Goal: Task Accomplishment & Management: Manage account settings

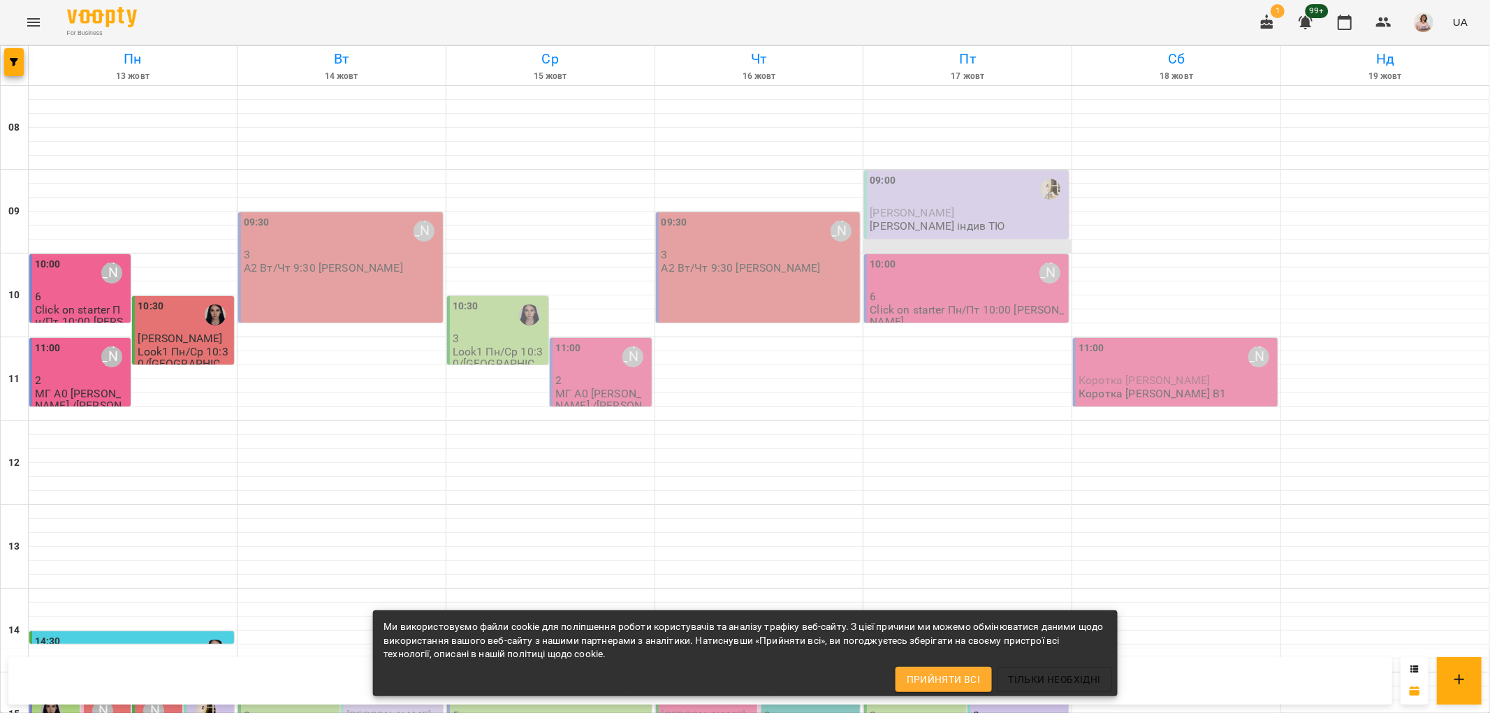
scroll to position [298, 0]
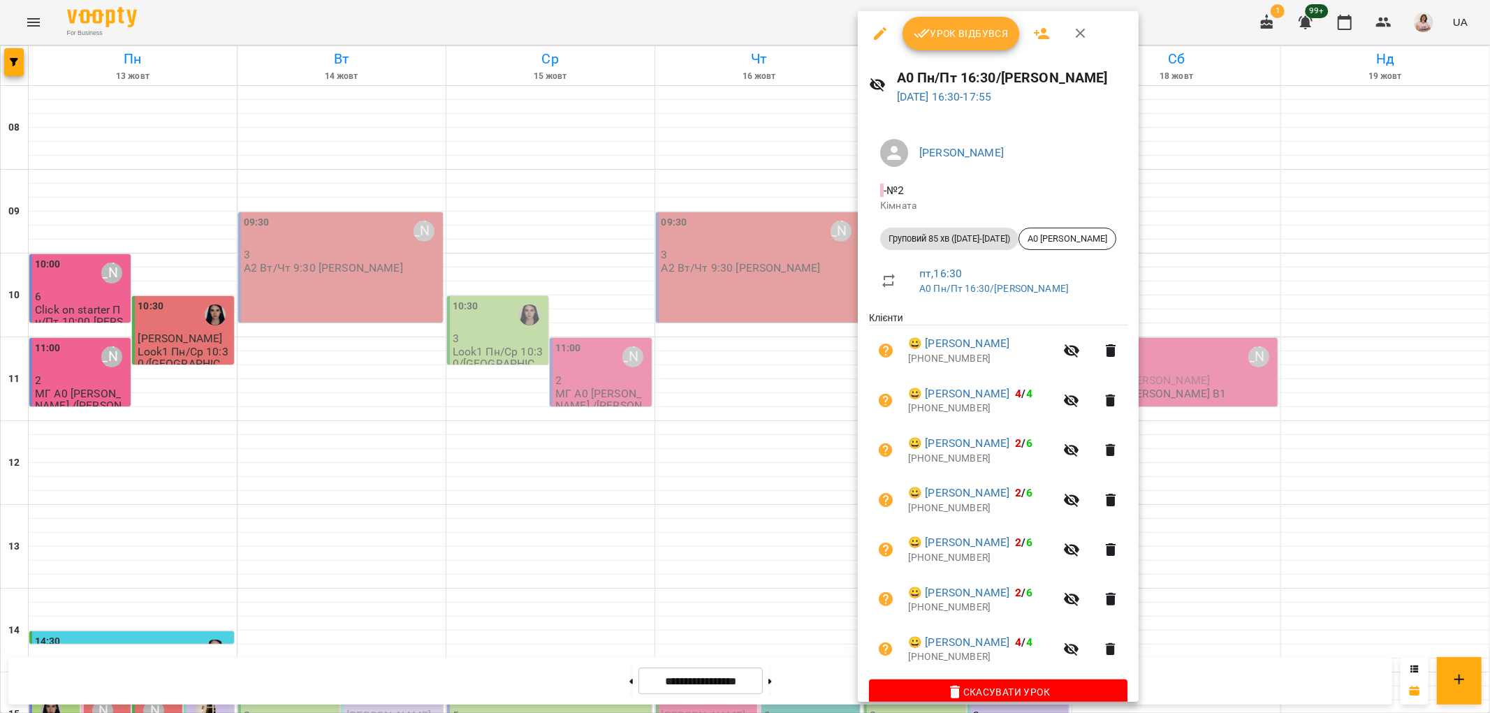
click at [771, 612] on div at bounding box center [745, 356] width 1490 height 713
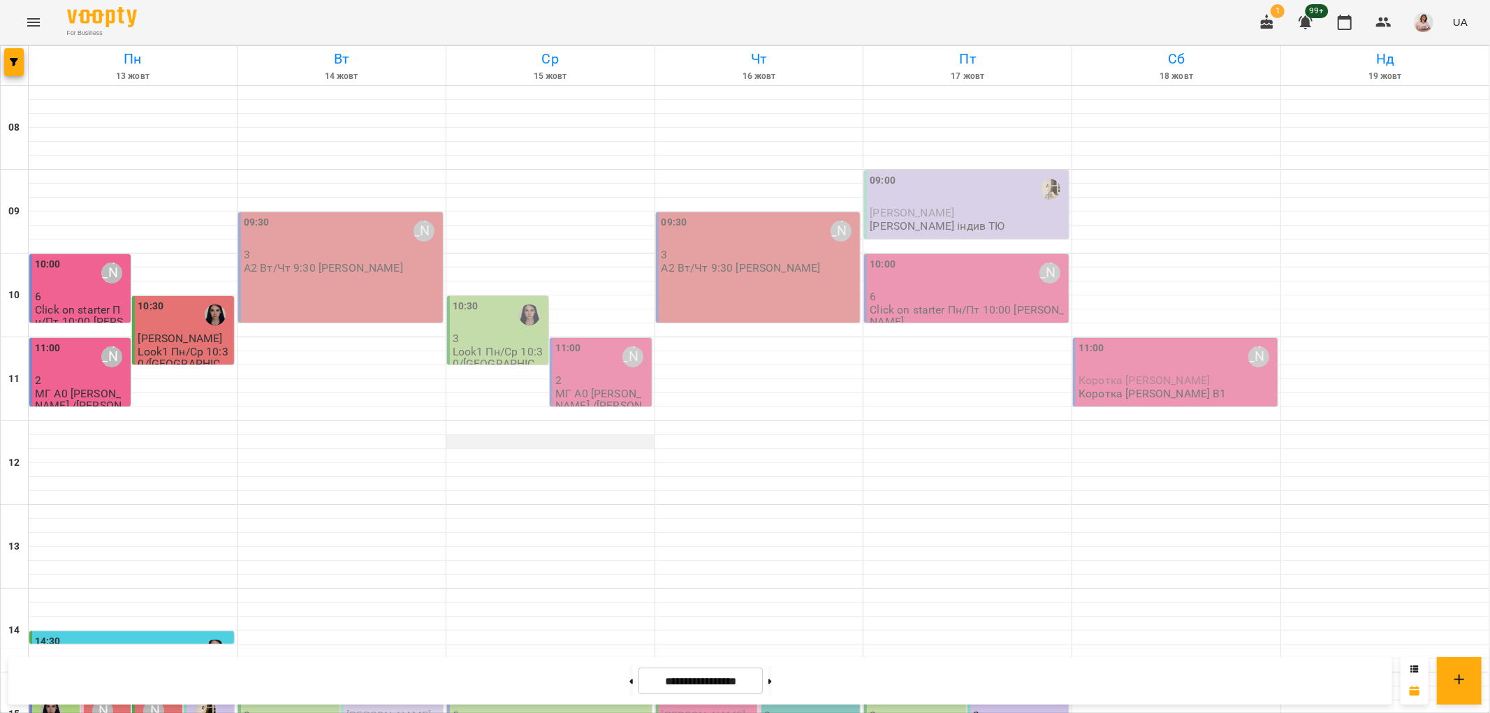
scroll to position [0, 0]
click at [368, 273] on div "09:30 Ольга Шинкаренко 3 А2 Вт/Чт 9:30 Оля" at bounding box center [342, 244] width 196 height 59
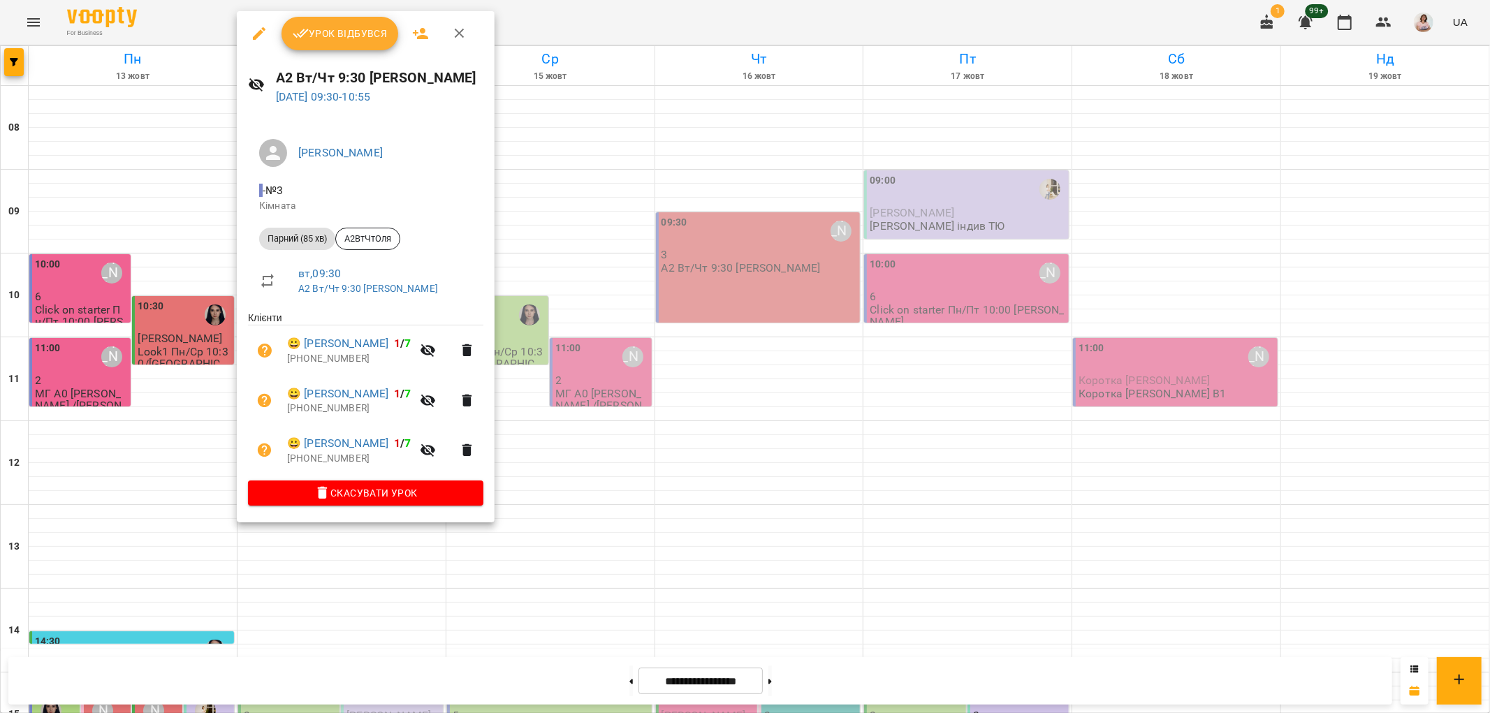
click at [594, 364] on div at bounding box center [745, 356] width 1490 height 713
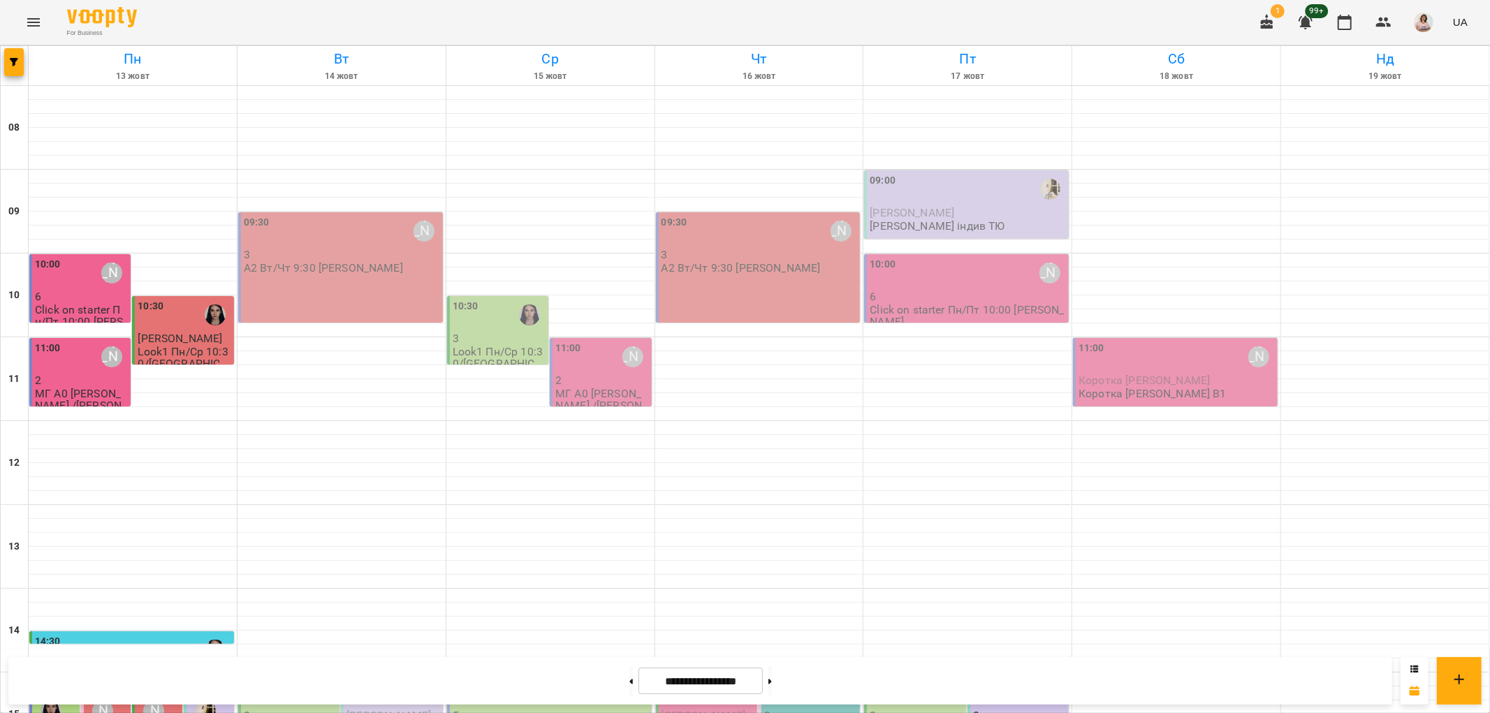
scroll to position [465, 0]
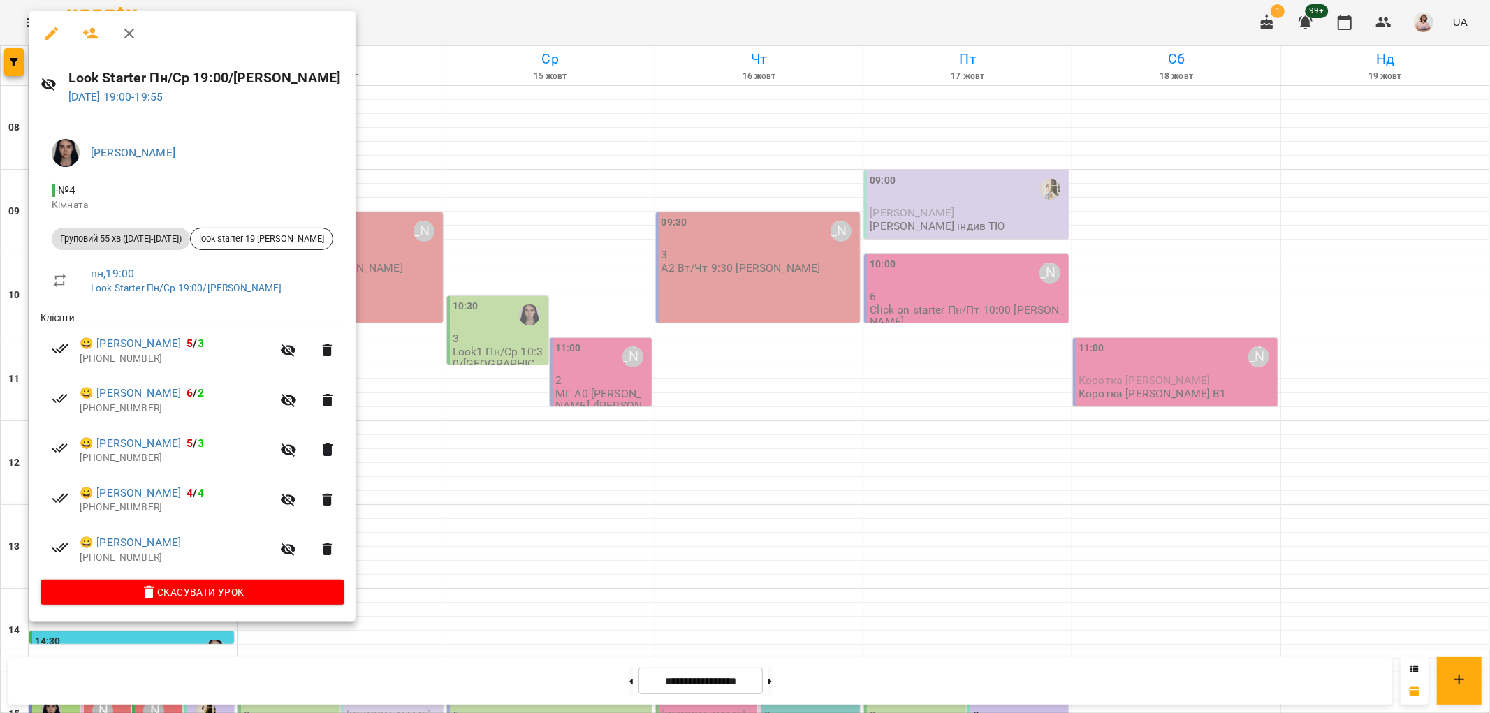
click at [427, 536] on div at bounding box center [745, 356] width 1490 height 713
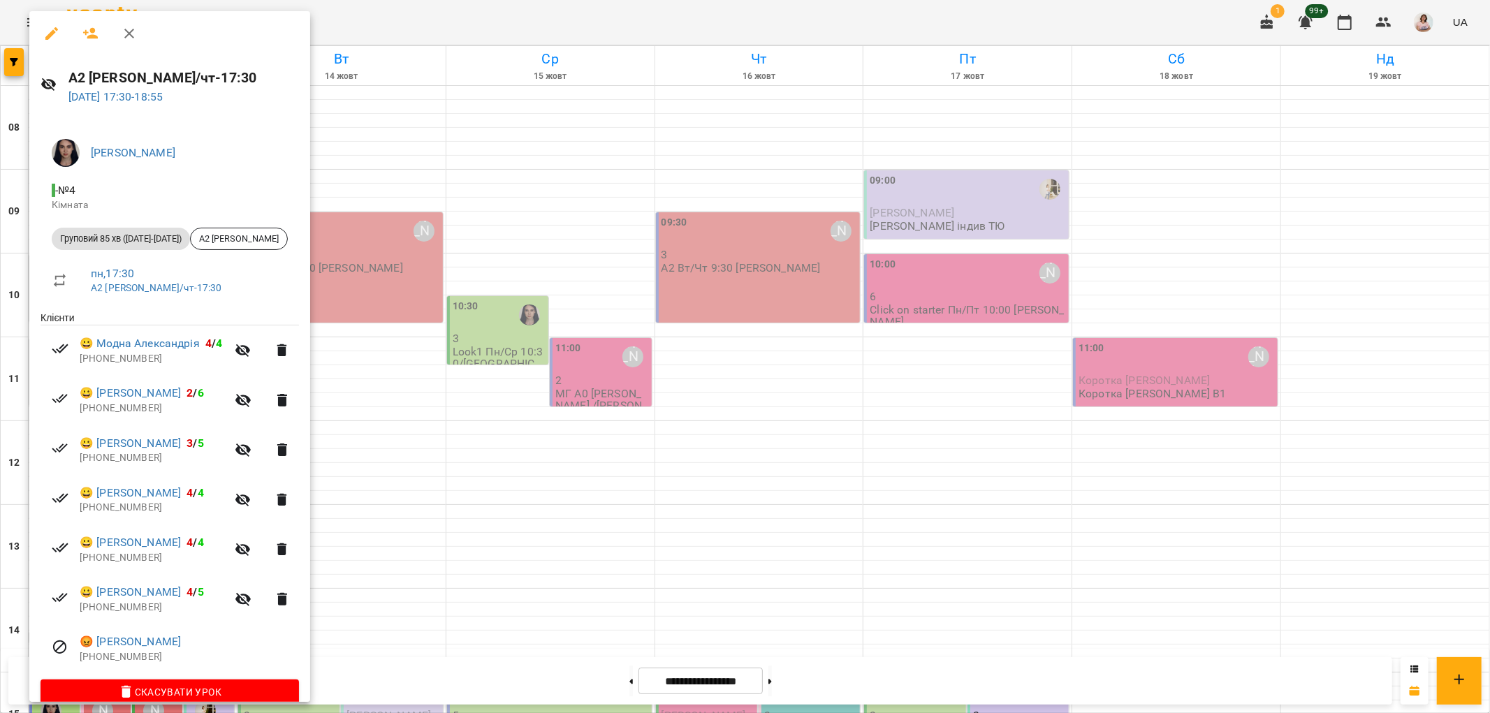
click at [483, 581] on div at bounding box center [745, 356] width 1490 height 713
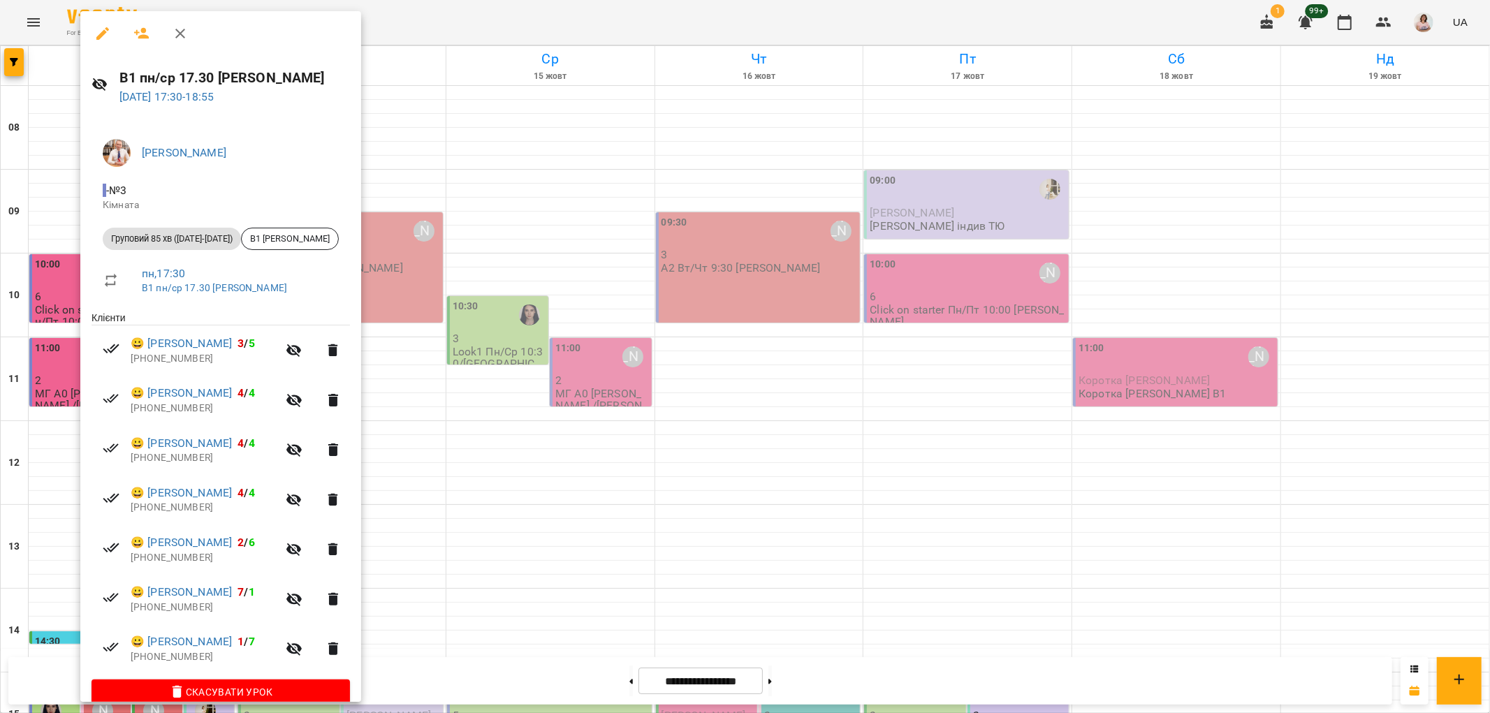
click at [502, 578] on div at bounding box center [745, 356] width 1490 height 713
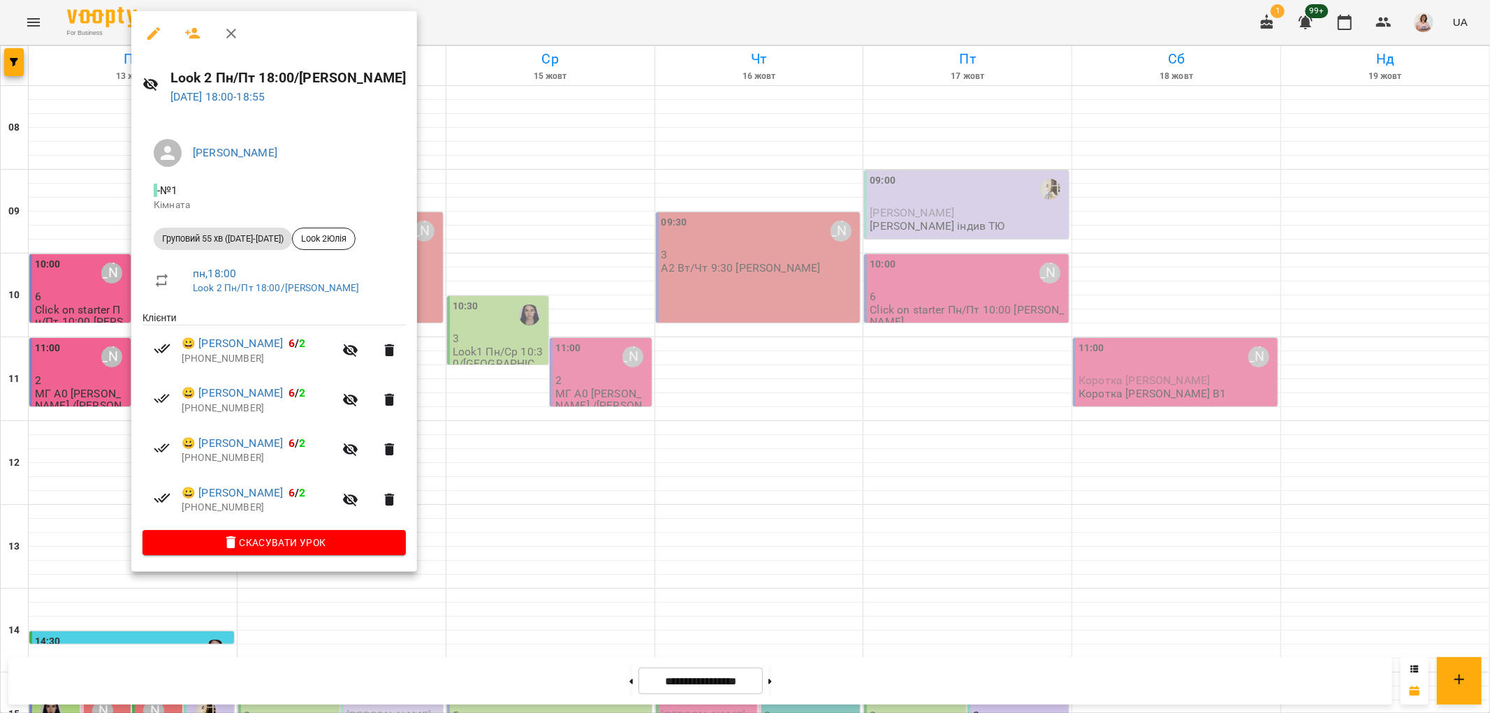
click at [558, 561] on div at bounding box center [745, 356] width 1490 height 713
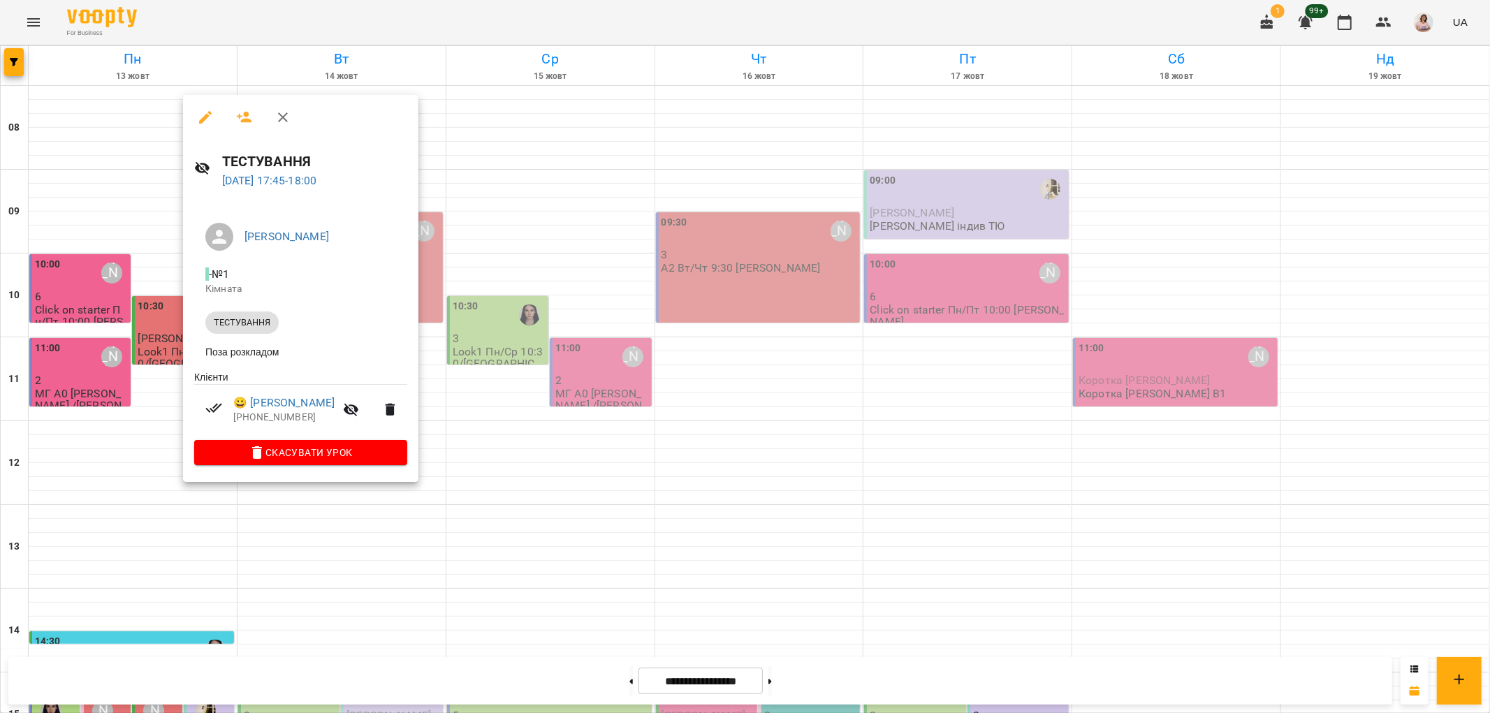
click at [500, 587] on div at bounding box center [745, 356] width 1490 height 713
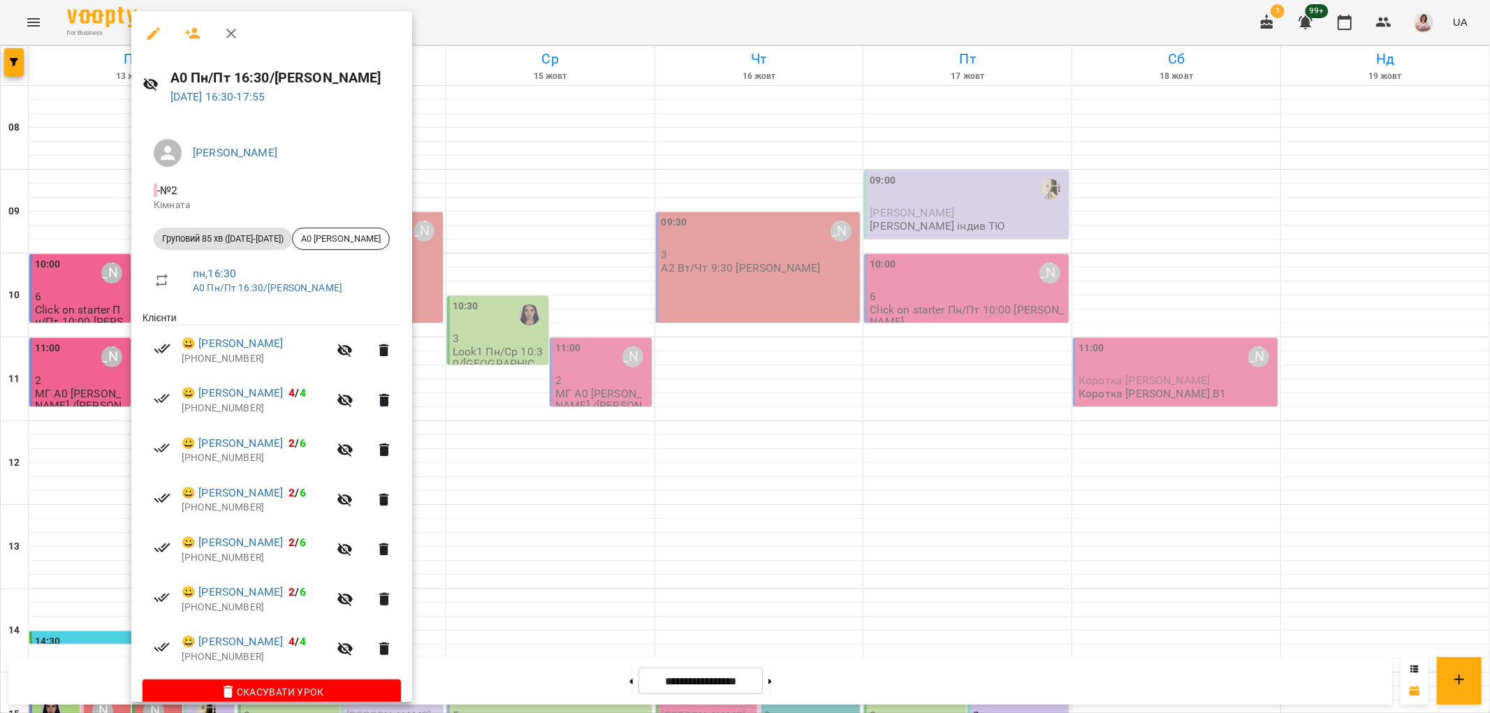
click at [539, 485] on div at bounding box center [745, 356] width 1490 height 713
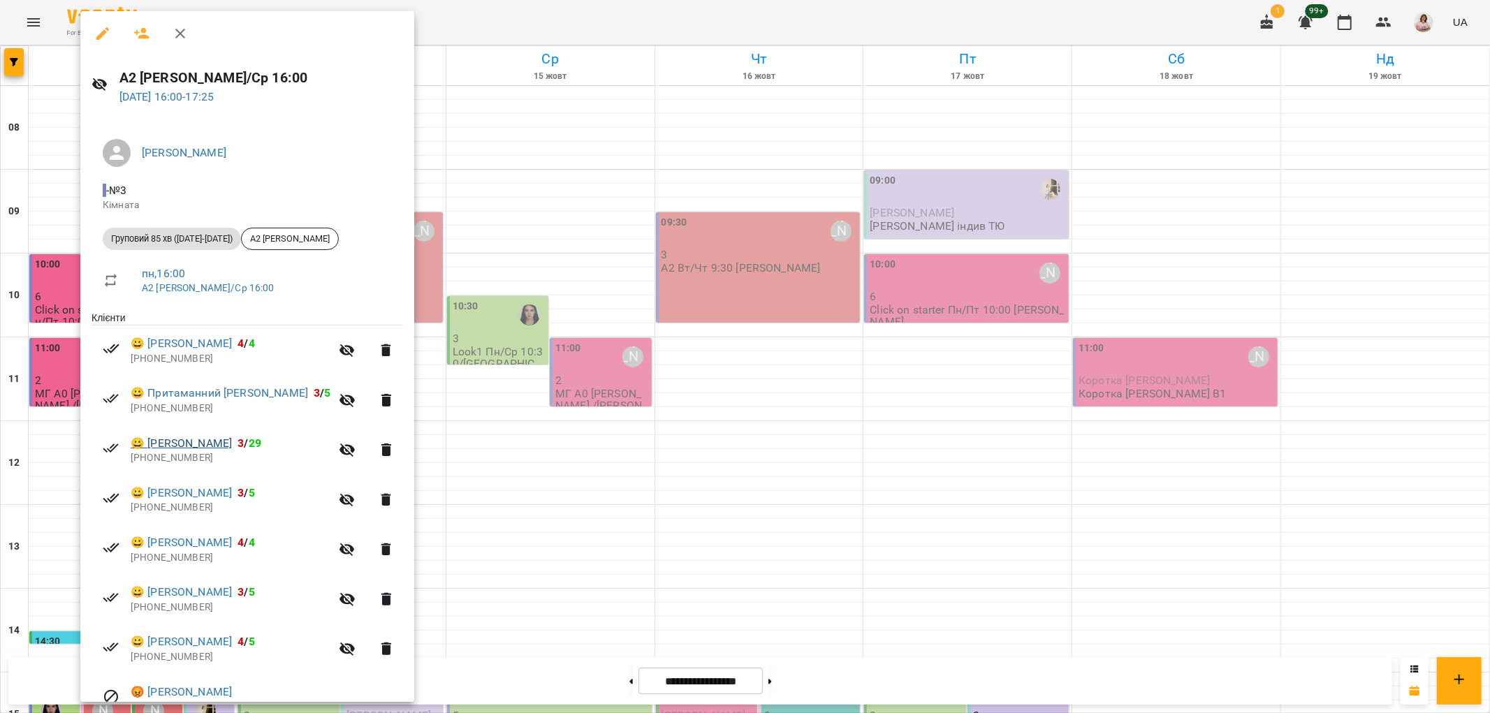
scroll to position [119, 0]
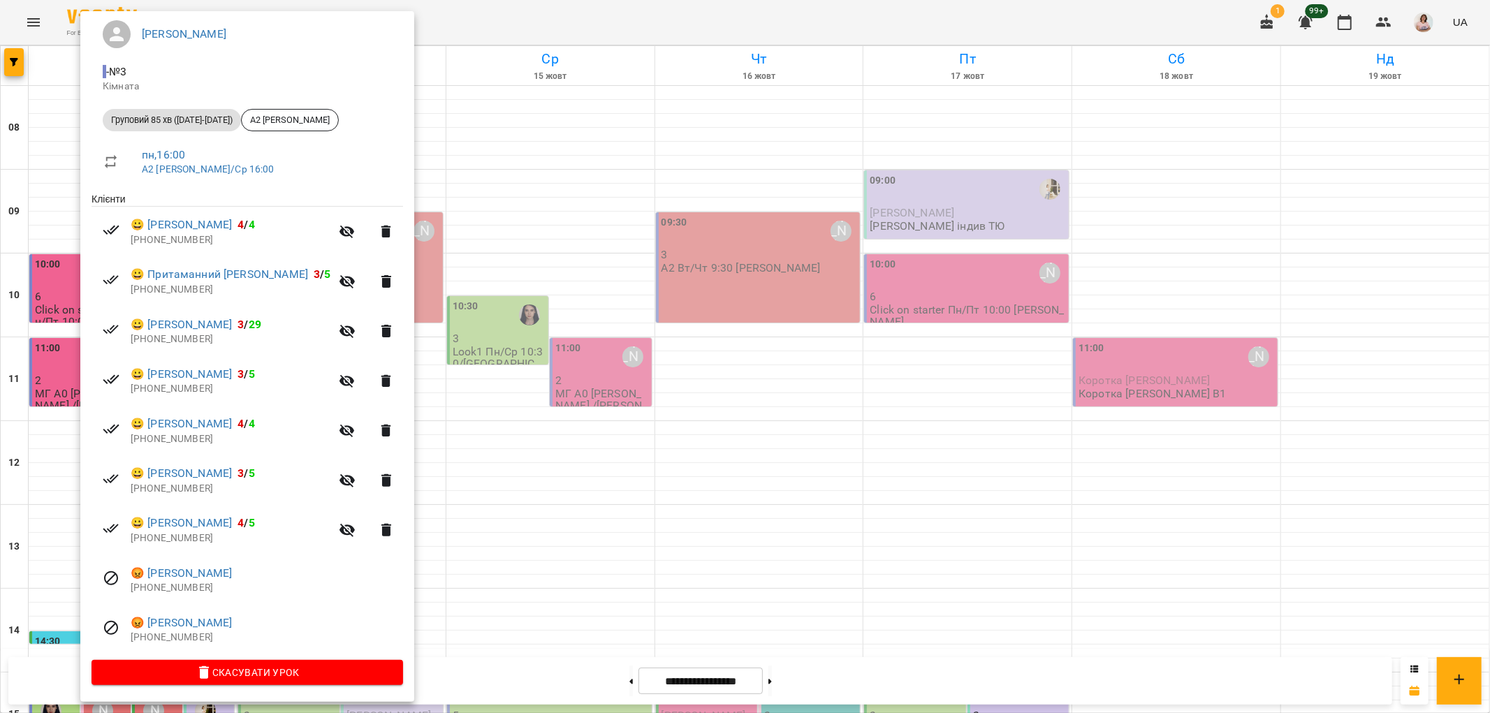
click at [490, 470] on div at bounding box center [745, 356] width 1490 height 713
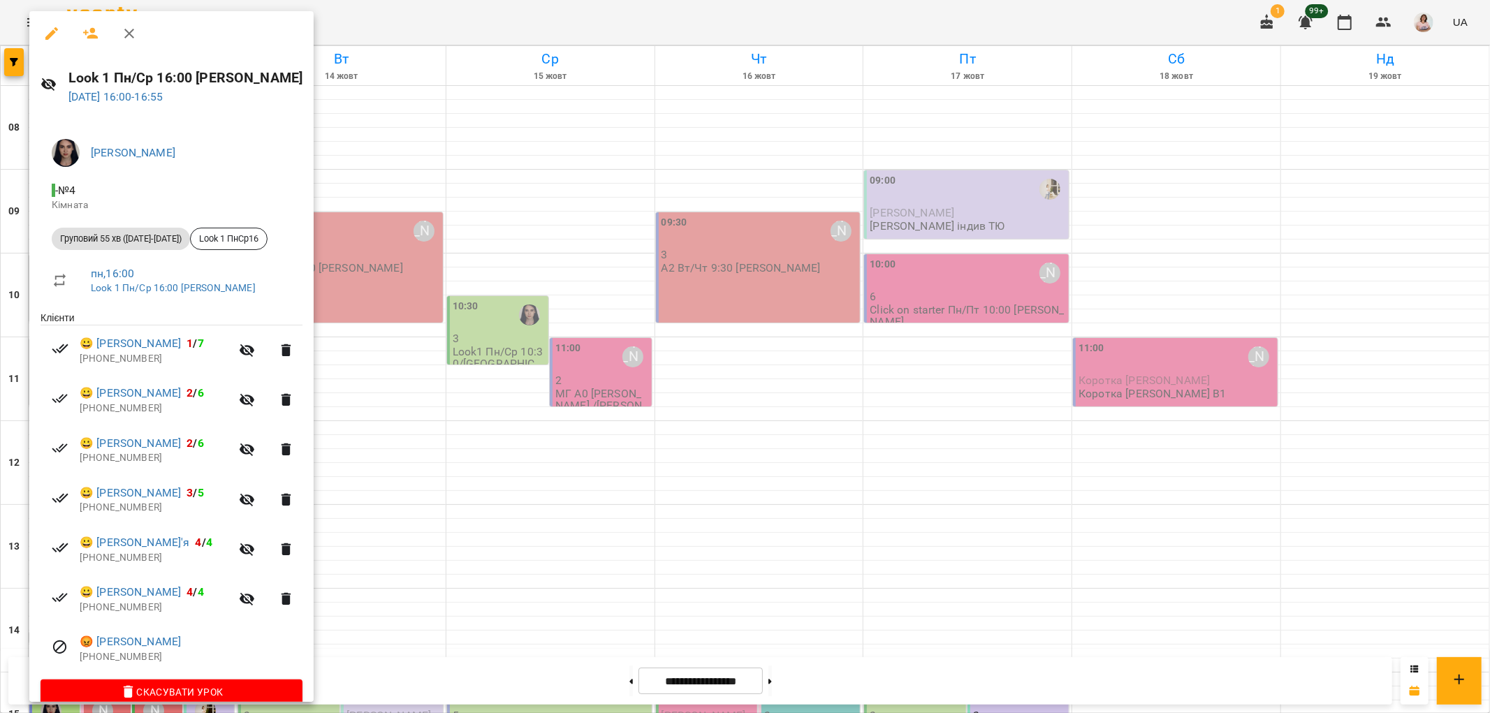
scroll to position [20, 0]
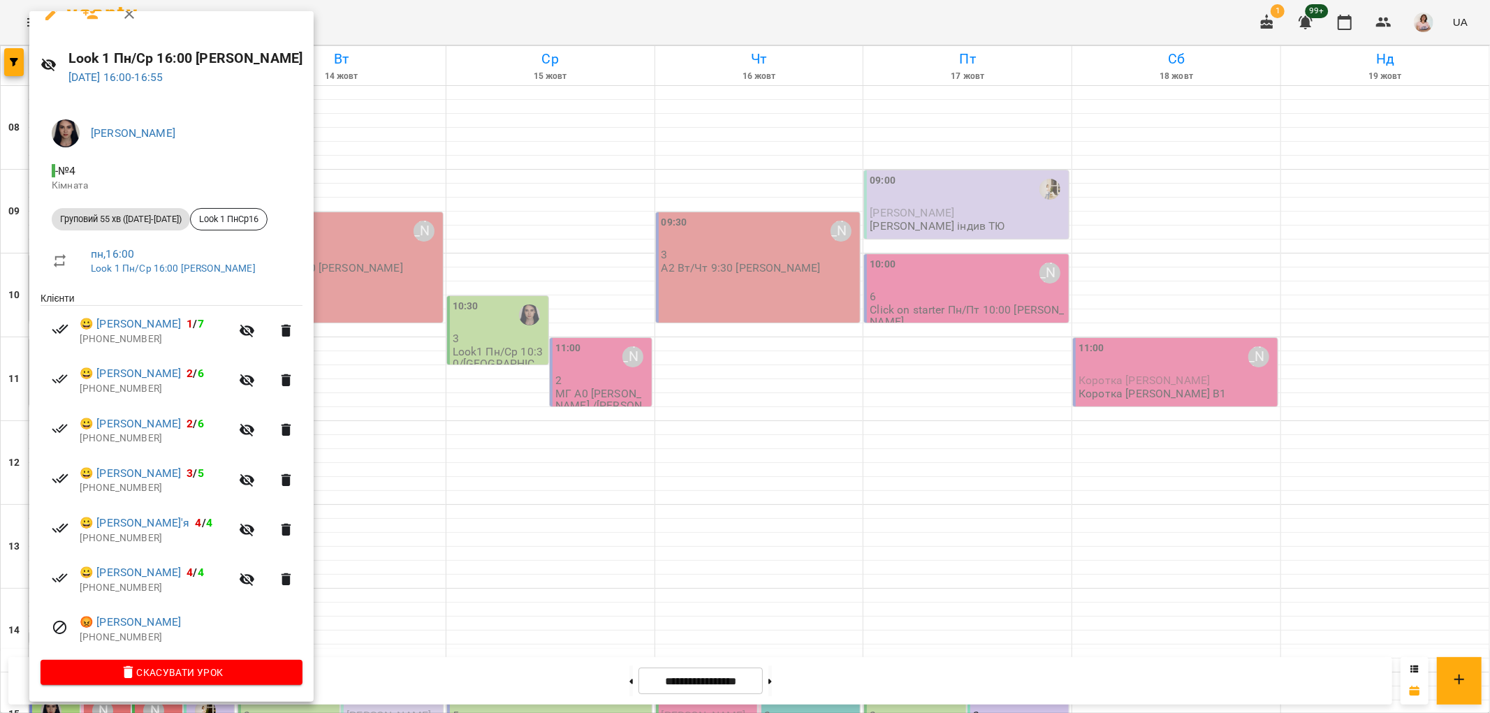
click at [470, 466] on div at bounding box center [745, 356] width 1490 height 713
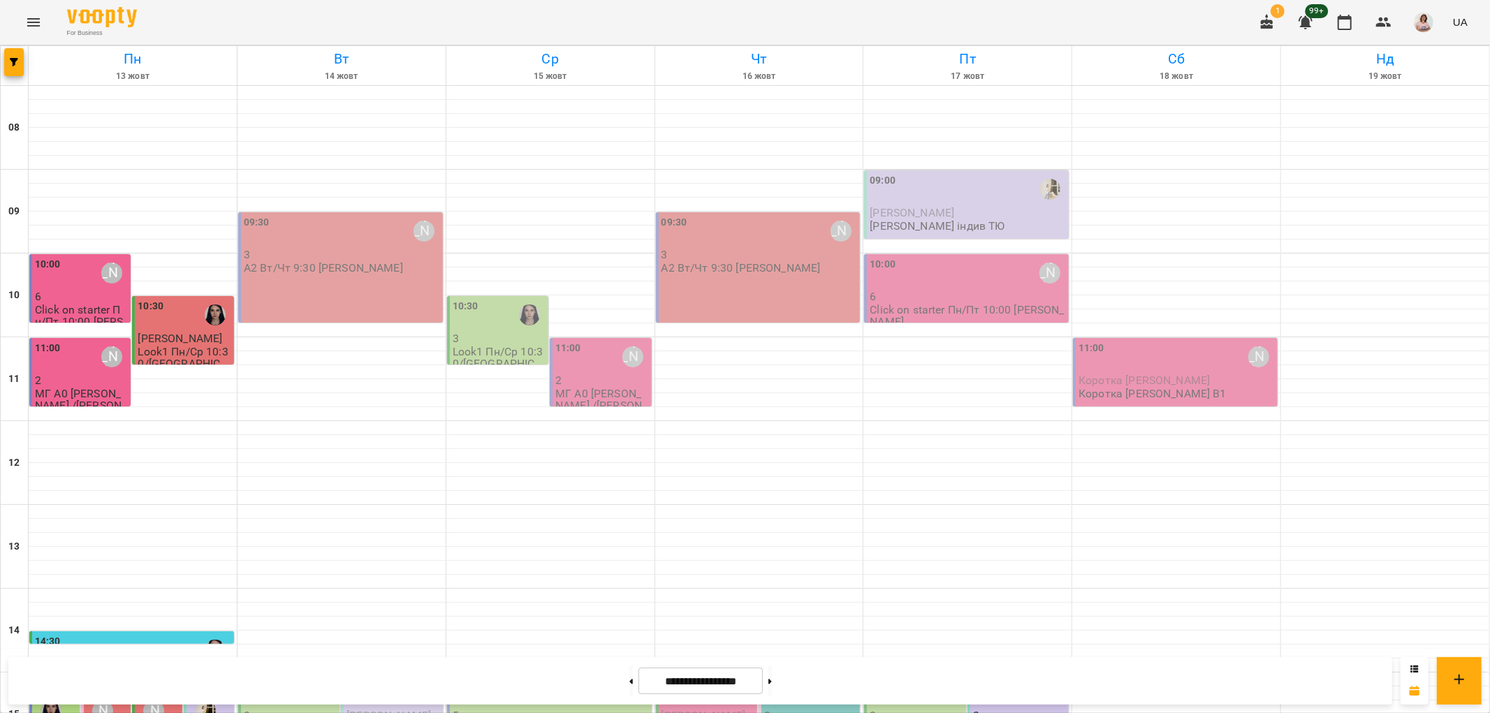
click at [112, 695] on div "Сергієнко Юлія Володимирівна" at bounding box center [103, 711] width 32 height 32
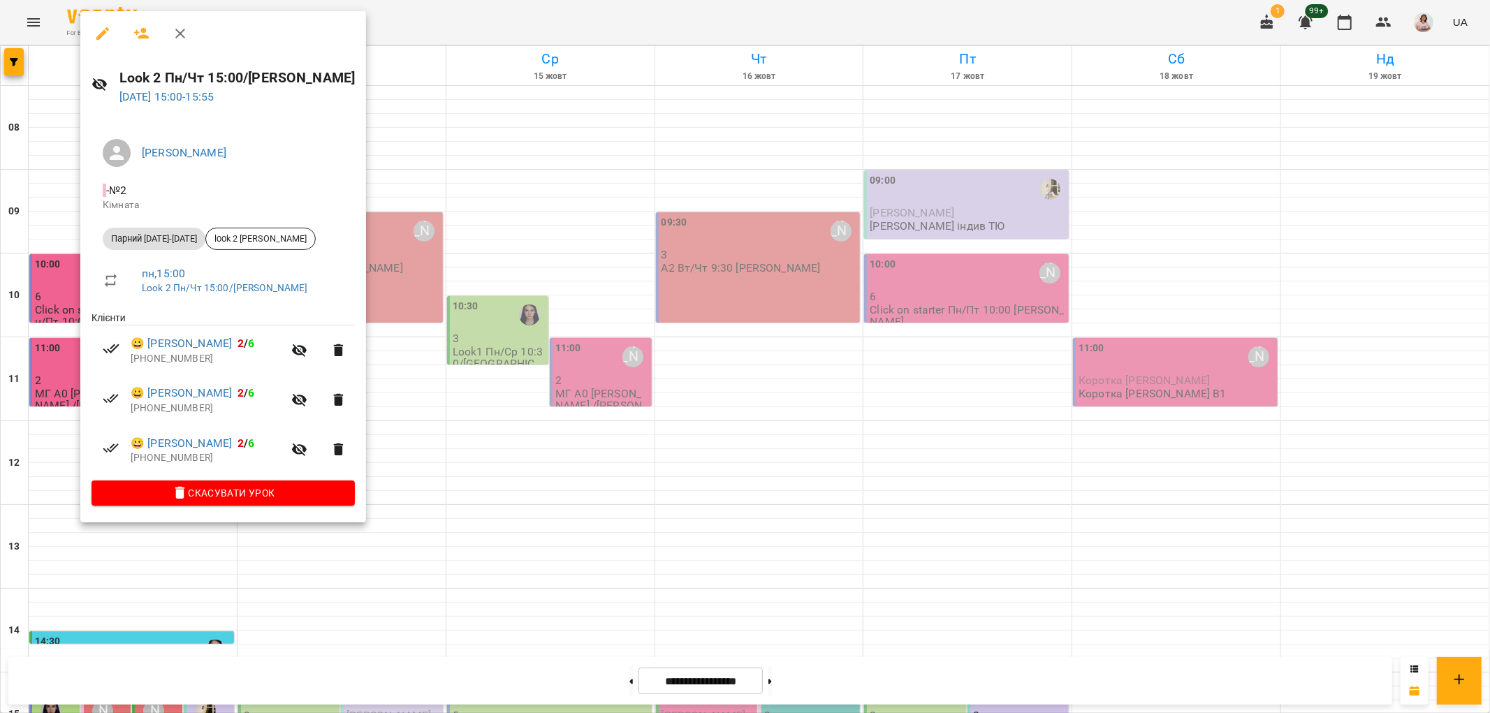
click at [416, 249] on div at bounding box center [745, 356] width 1490 height 713
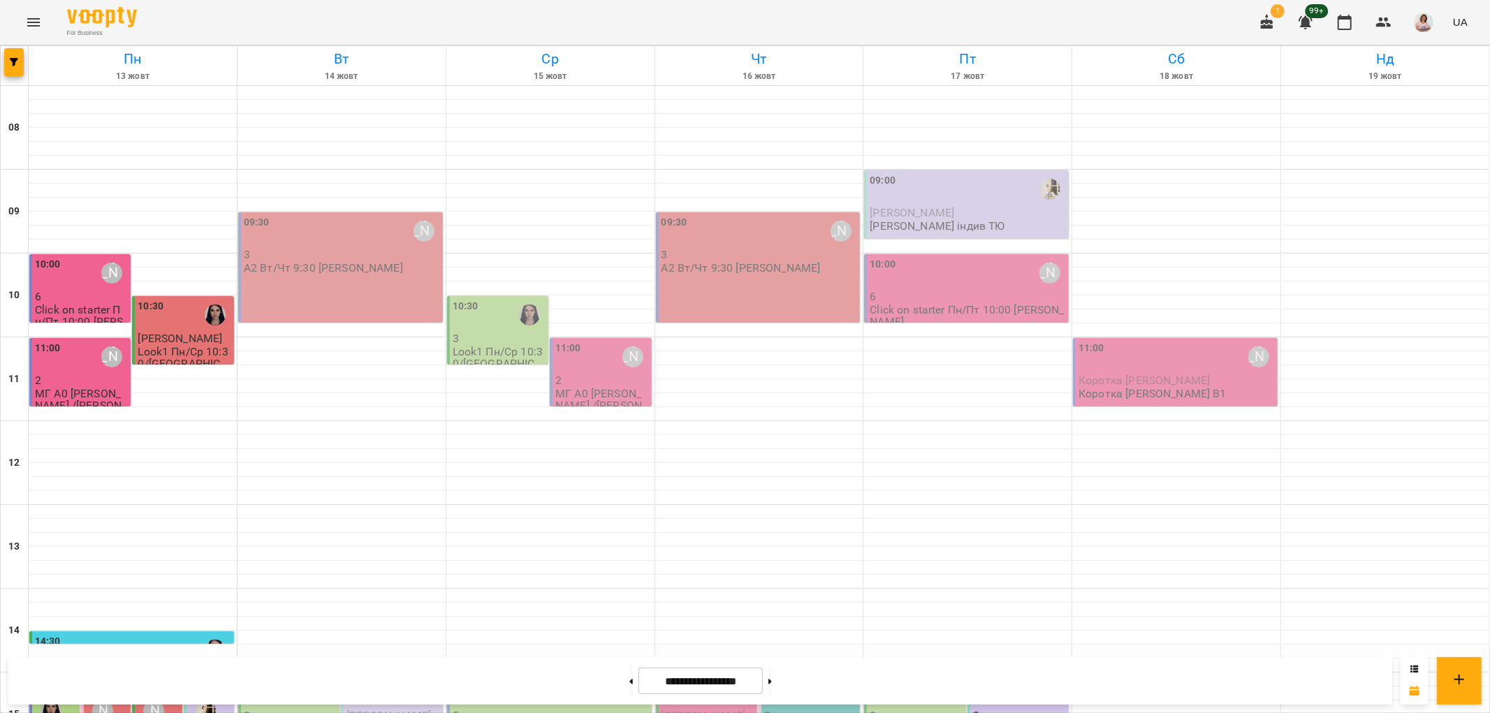
click at [66, 676] on div "15:00" at bounding box center [56, 701] width 42 height 51
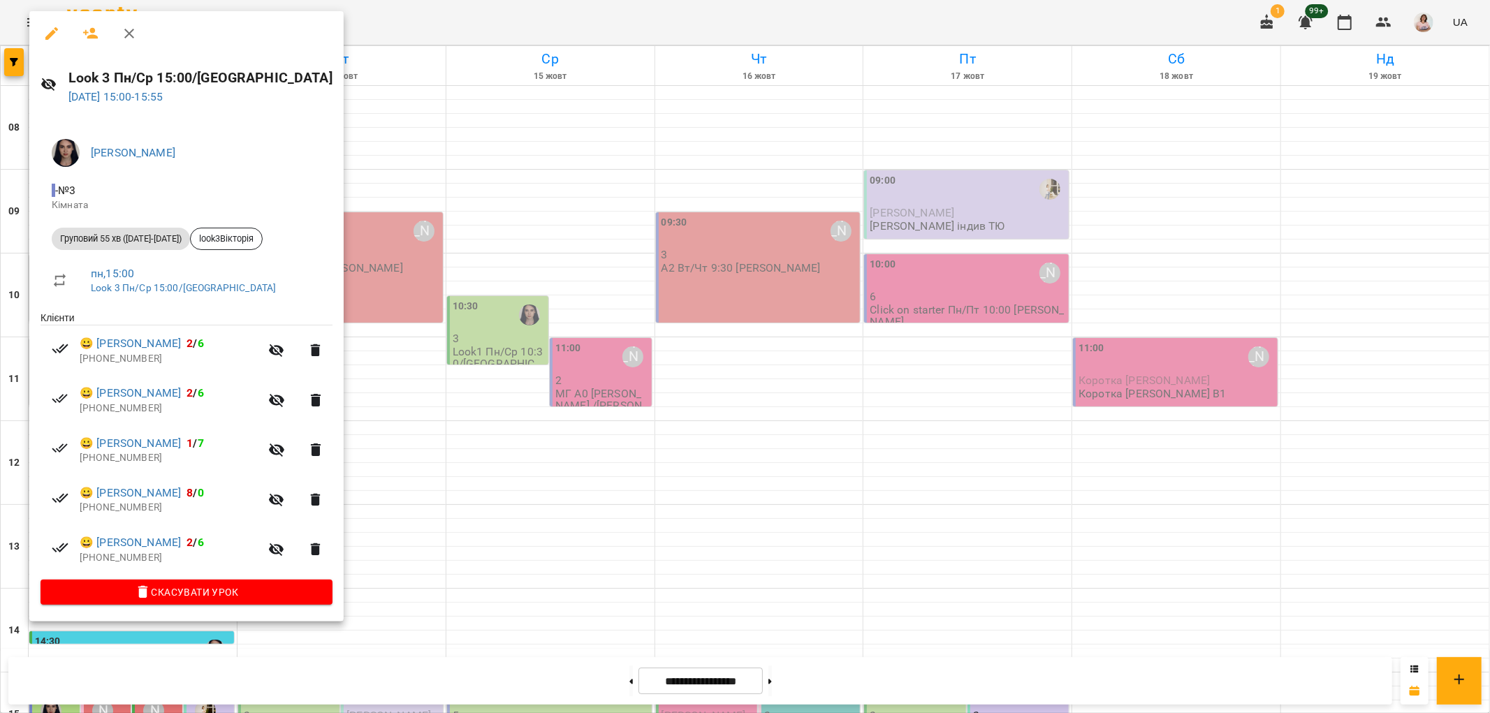
click at [375, 247] on div at bounding box center [745, 356] width 1490 height 713
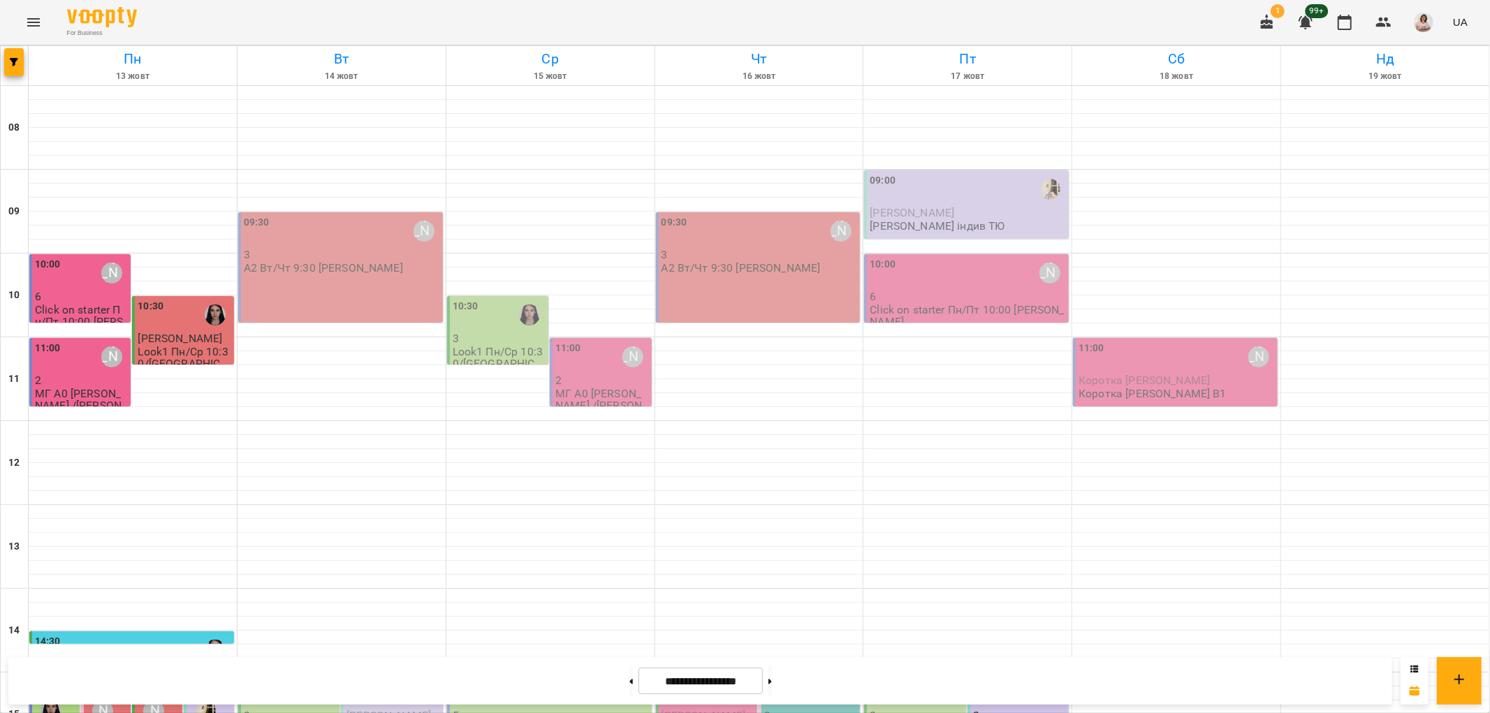
scroll to position [454, 0]
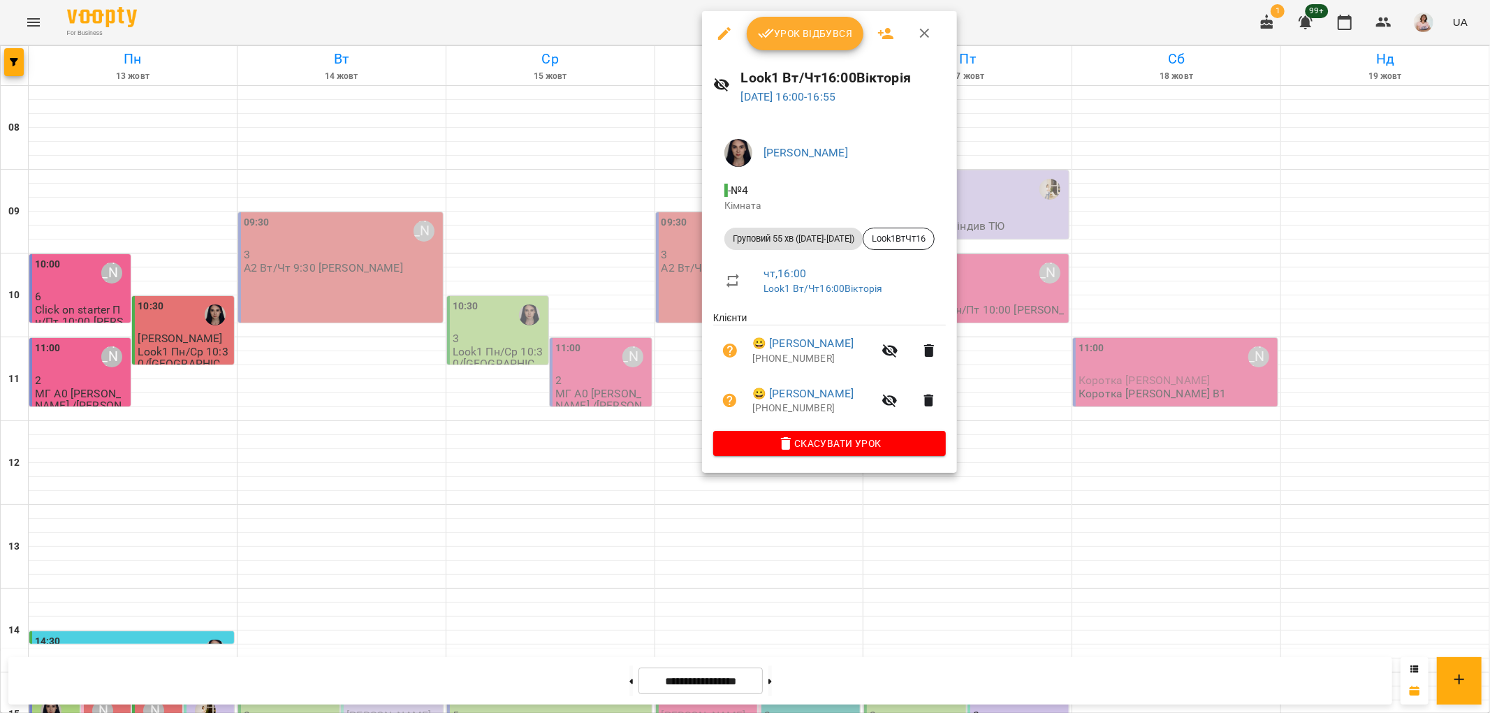
click at [592, 375] on div at bounding box center [745, 356] width 1490 height 713
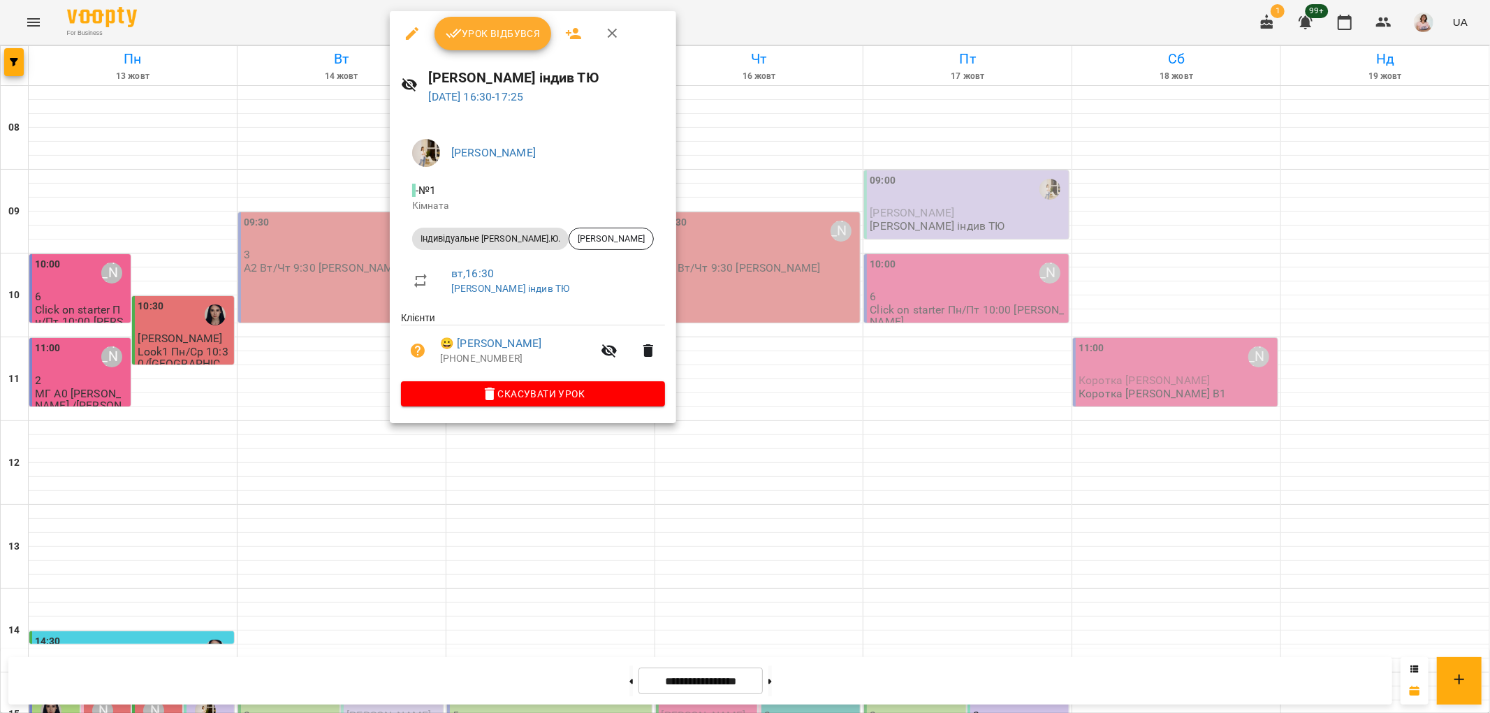
click at [220, 228] on div at bounding box center [745, 356] width 1490 height 713
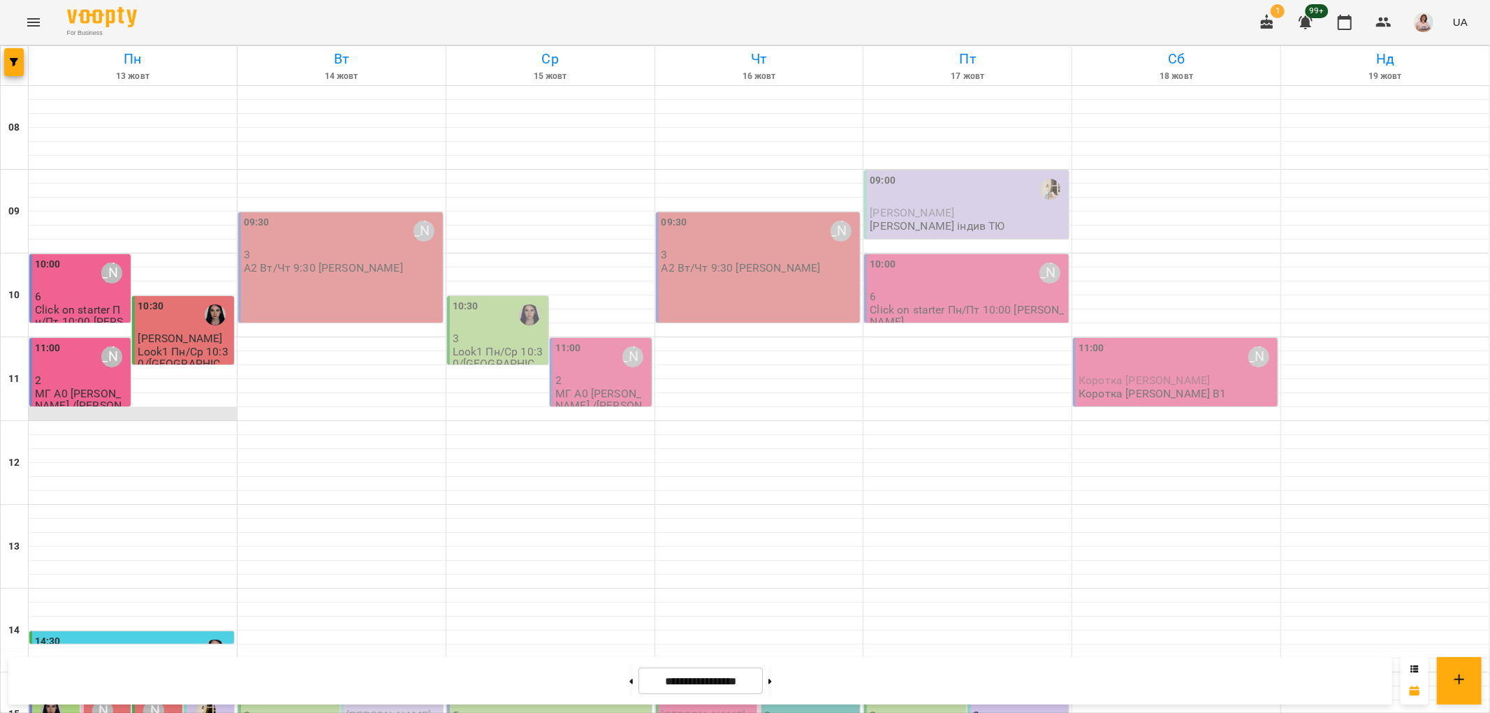
scroll to position [0, 0]
click at [310, 240] on div "09:30 Ольга Шинкаренко" at bounding box center [342, 231] width 196 height 32
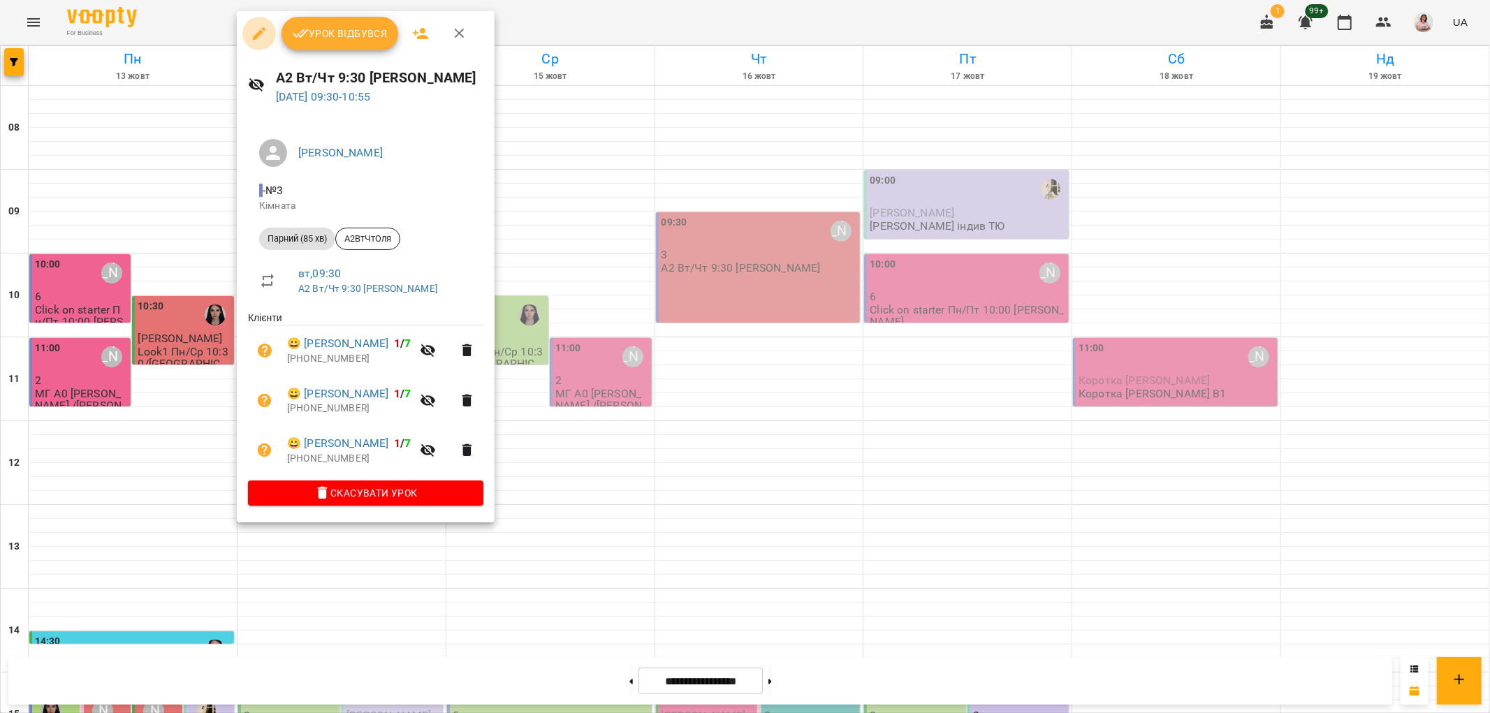
click at [251, 31] on icon "button" at bounding box center [259, 33] width 17 height 17
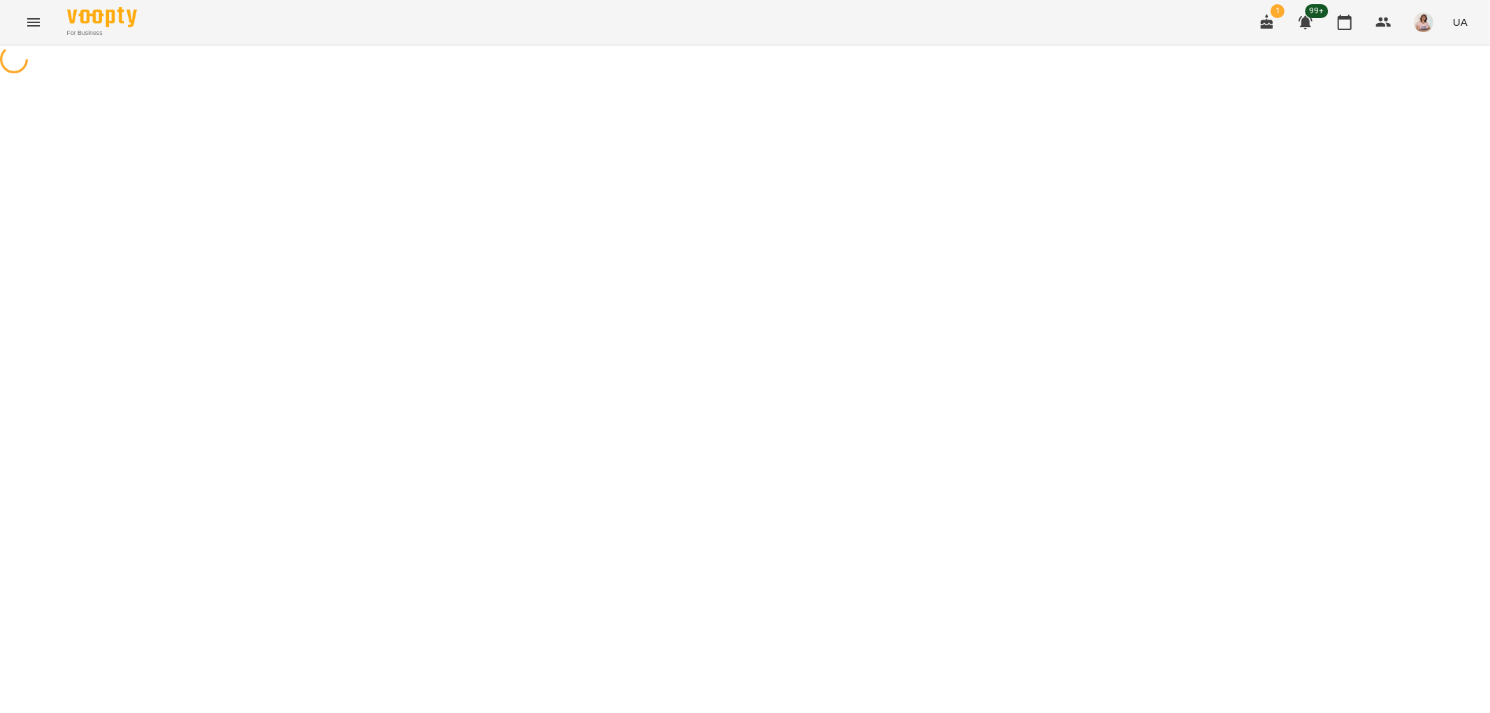
select select "**********"
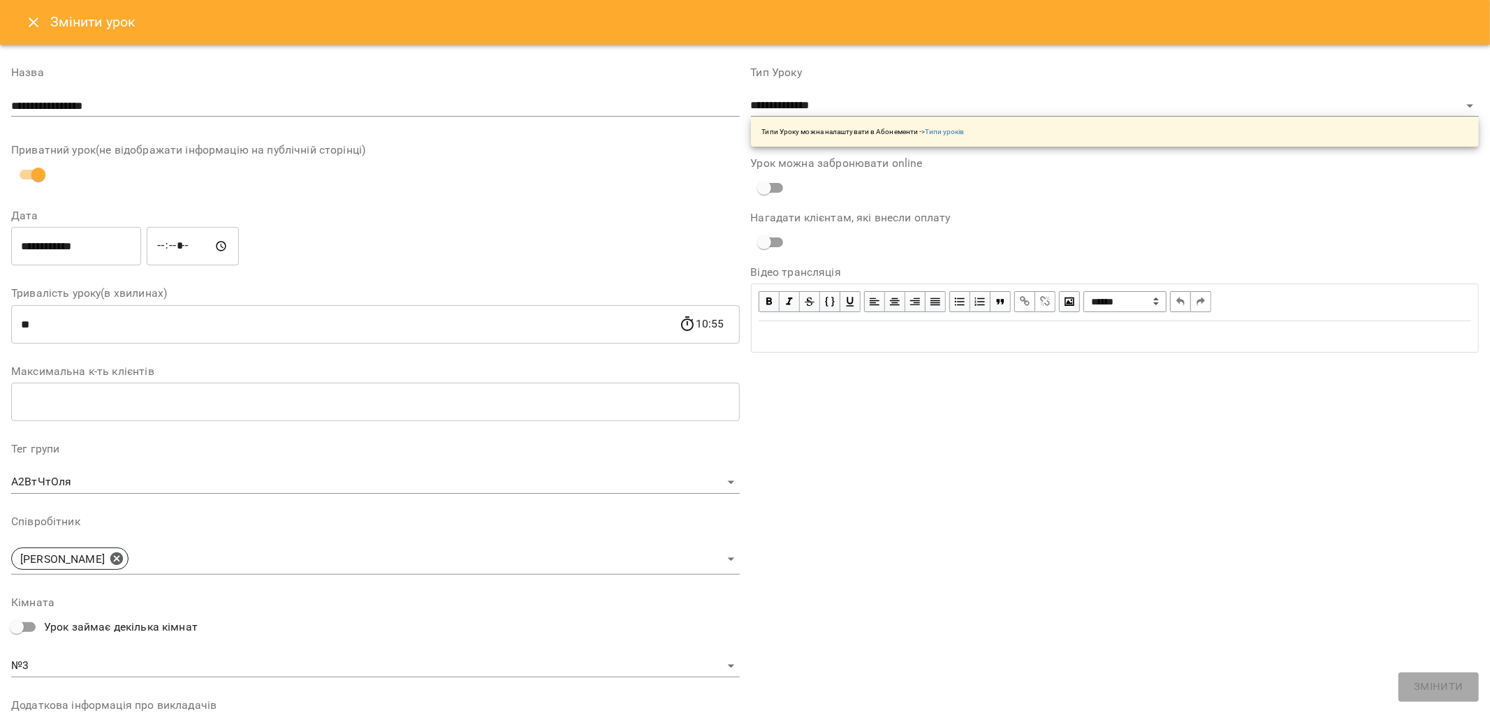
click at [25, 19] on icon "Close" at bounding box center [33, 22] width 17 height 17
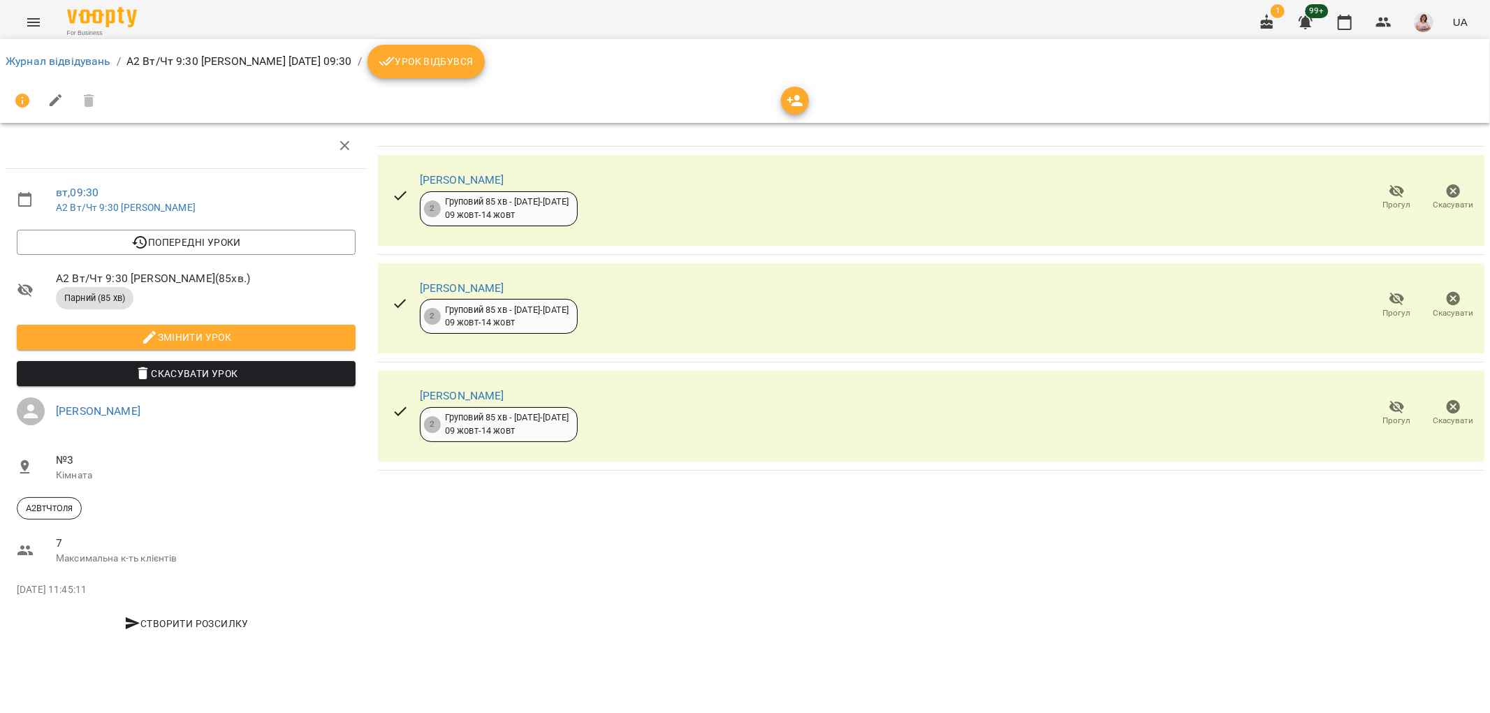
click at [412, 66] on span "Урок відбувся" at bounding box center [426, 61] width 95 height 17
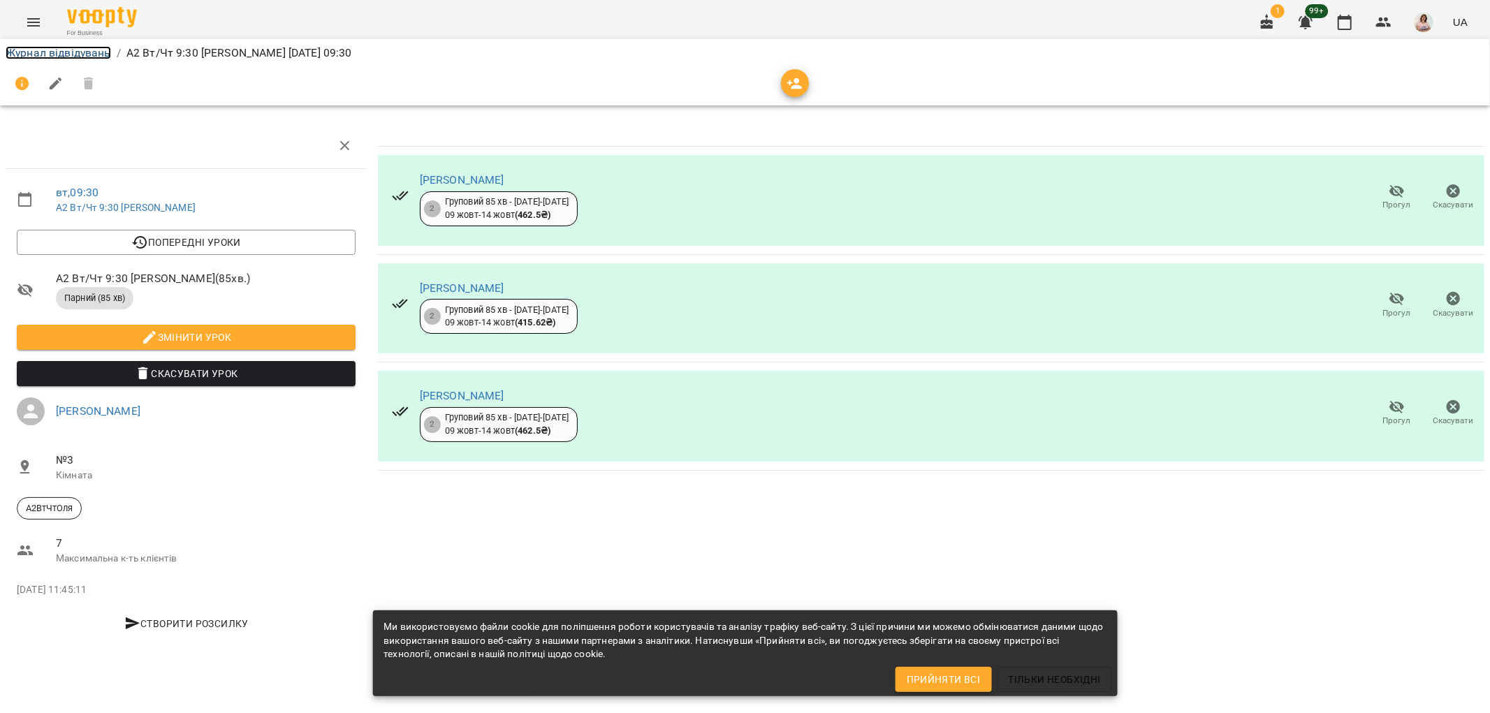
click at [56, 46] on link "Журнал відвідувань" at bounding box center [58, 52] width 105 height 13
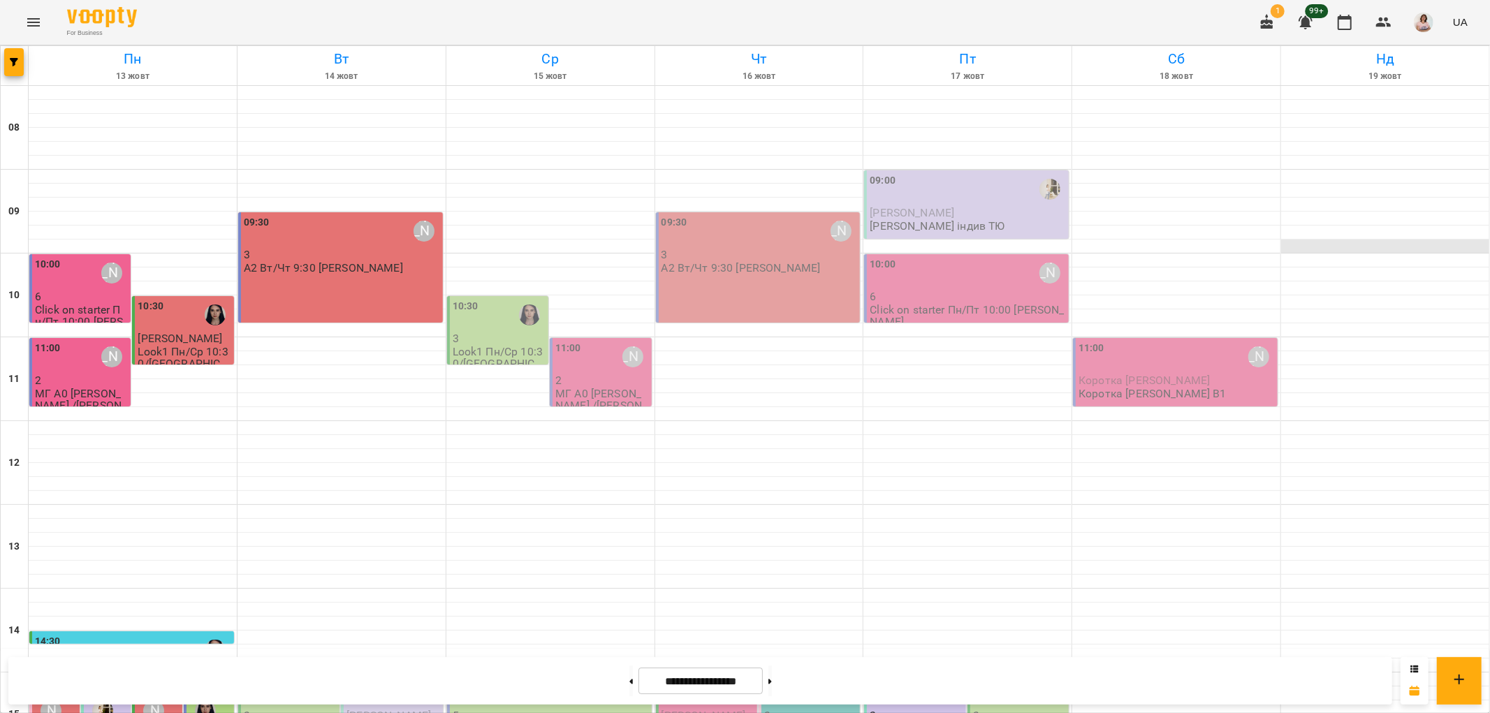
scroll to position [388, 0]
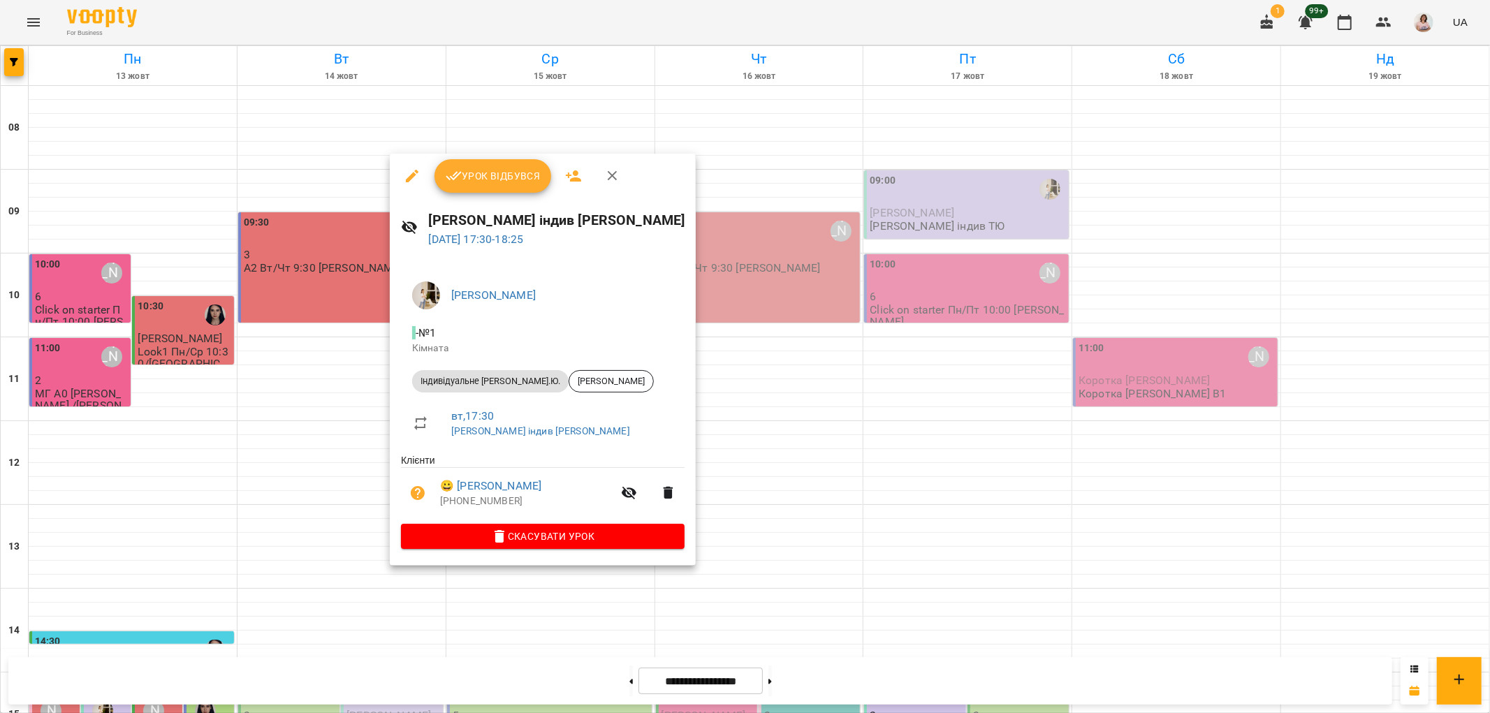
click at [762, 559] on div at bounding box center [745, 356] width 1490 height 713
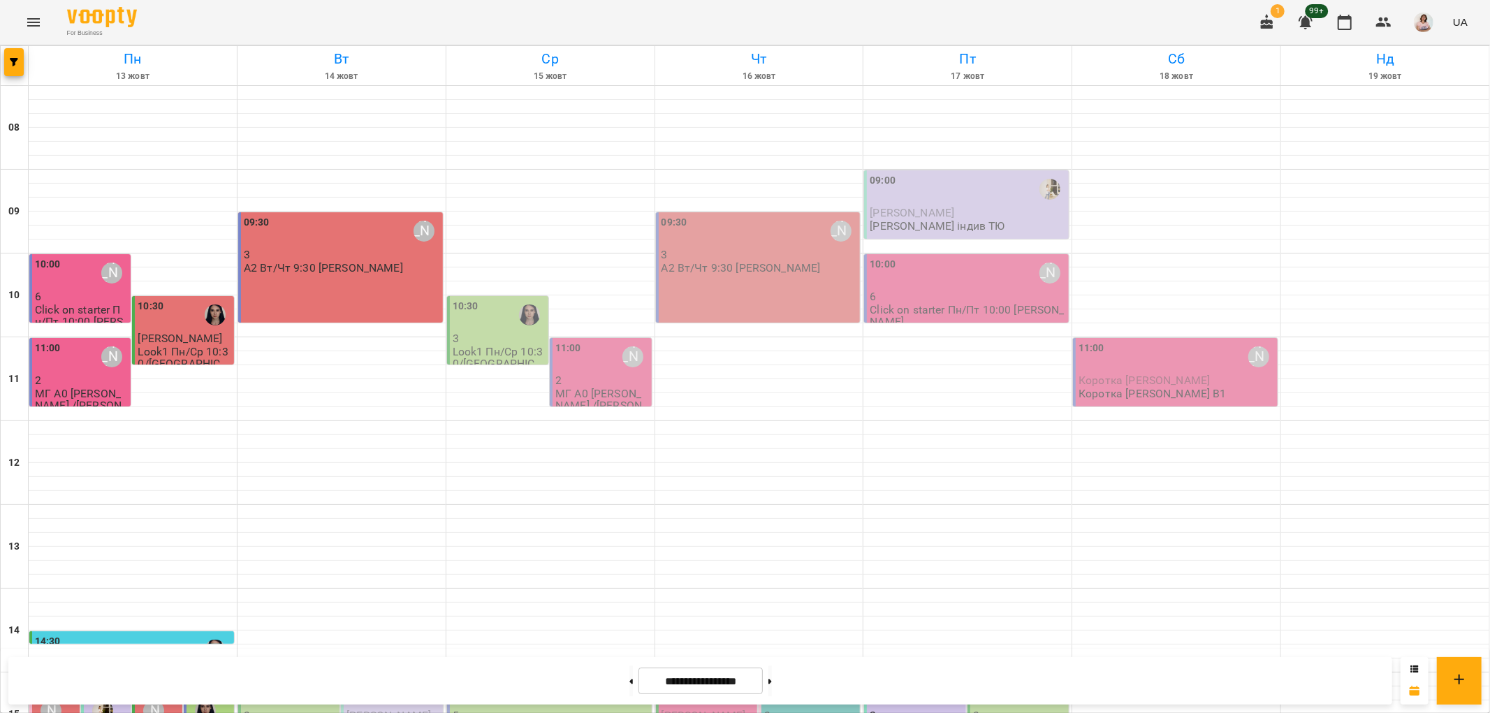
click at [285, 676] on div "15:00" at bounding box center [290, 692] width 93 height 32
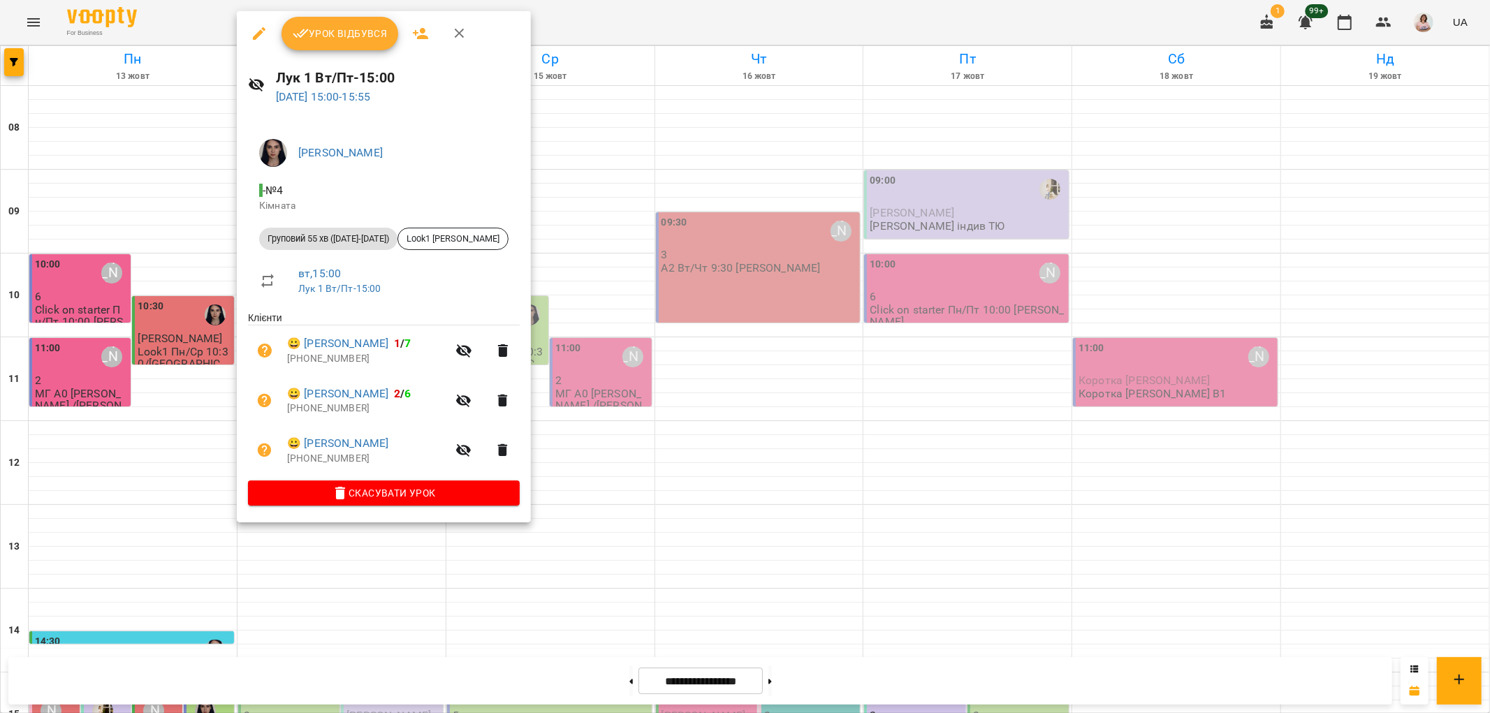
click at [571, 333] on div at bounding box center [745, 356] width 1490 height 713
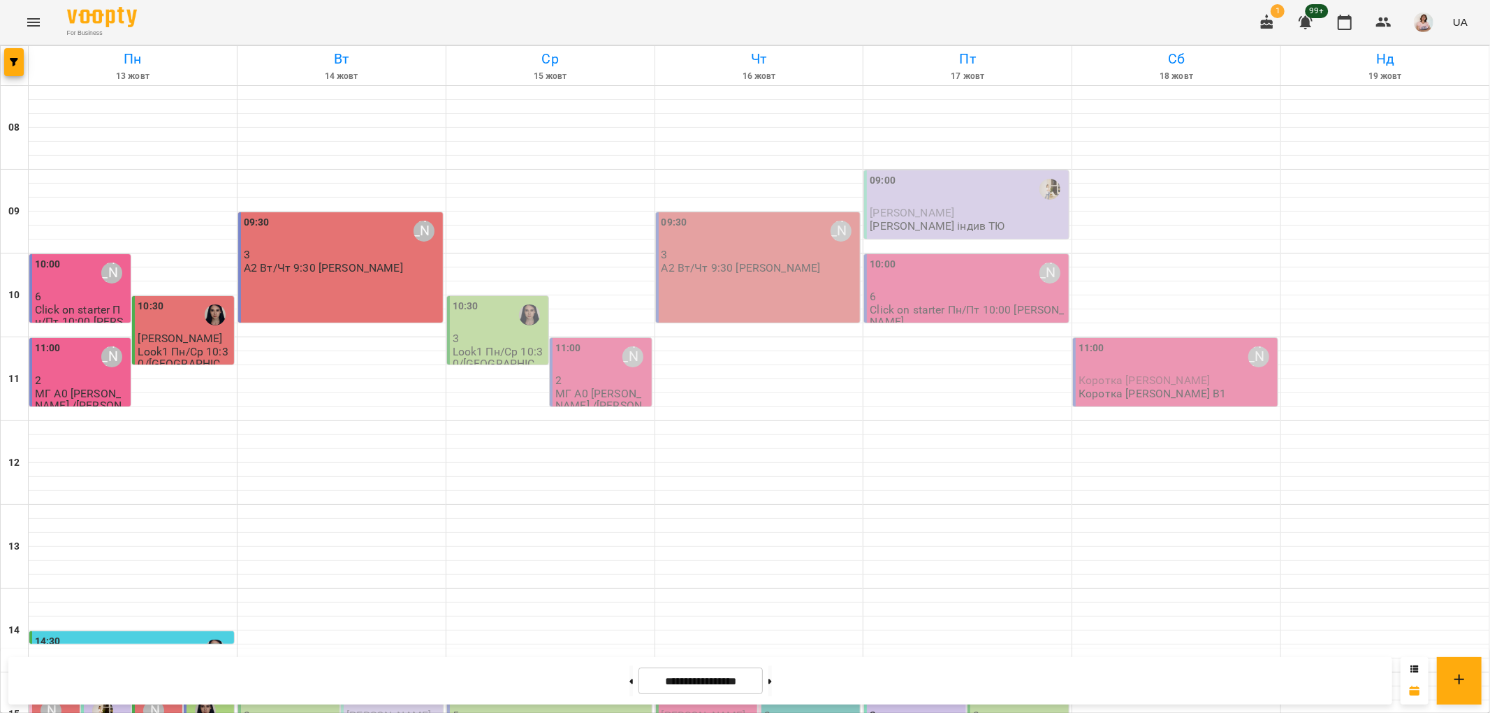
scroll to position [609, 0]
